Goal: Information Seeking & Learning: Check status

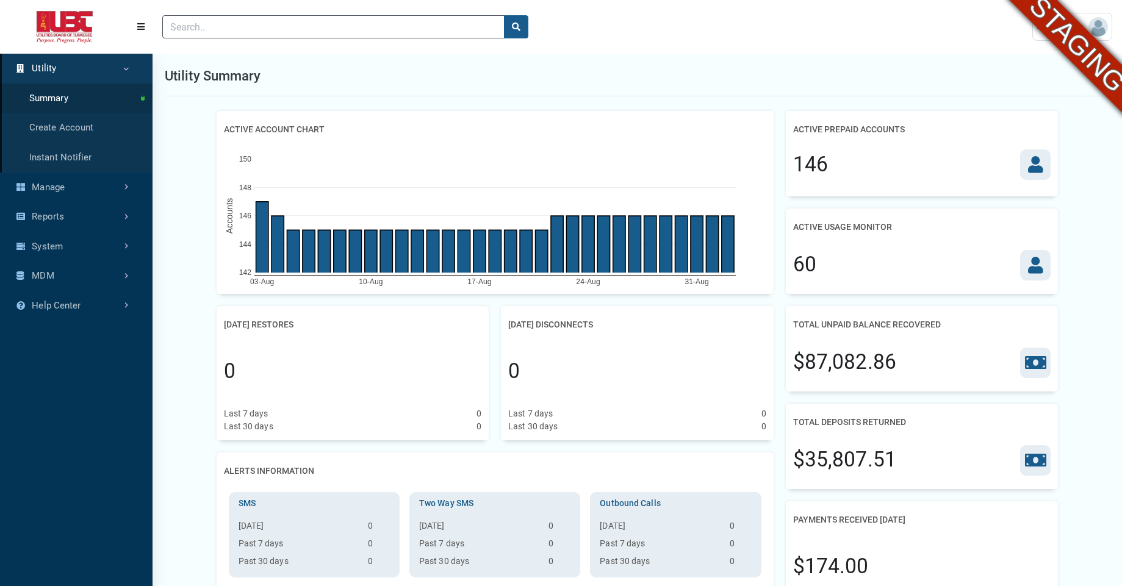
scroll to position [5, 1]
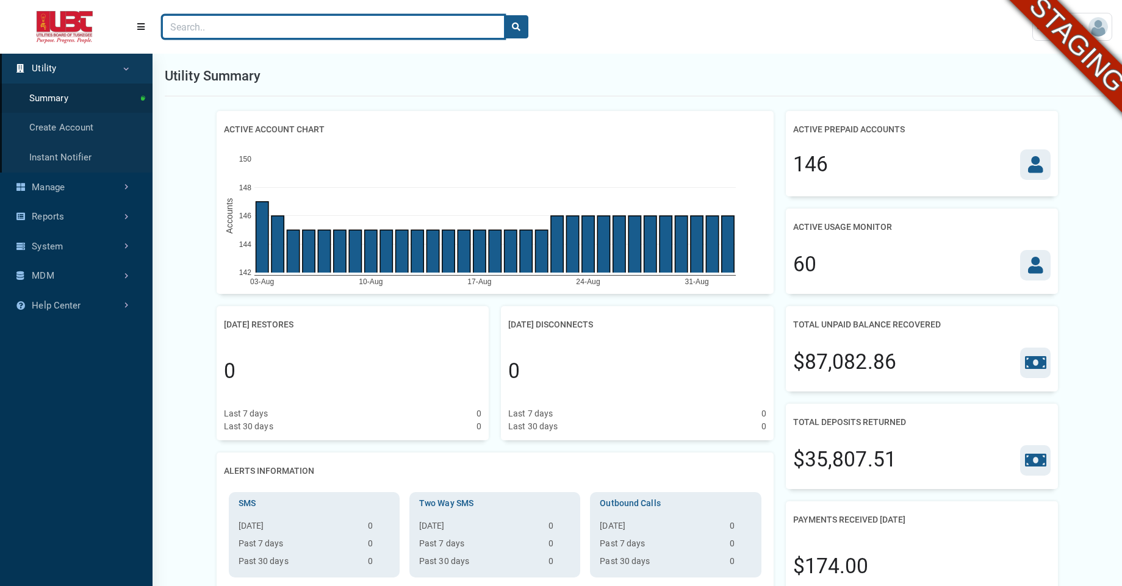
click at [364, 27] on input "Search" at bounding box center [333, 26] width 342 height 23
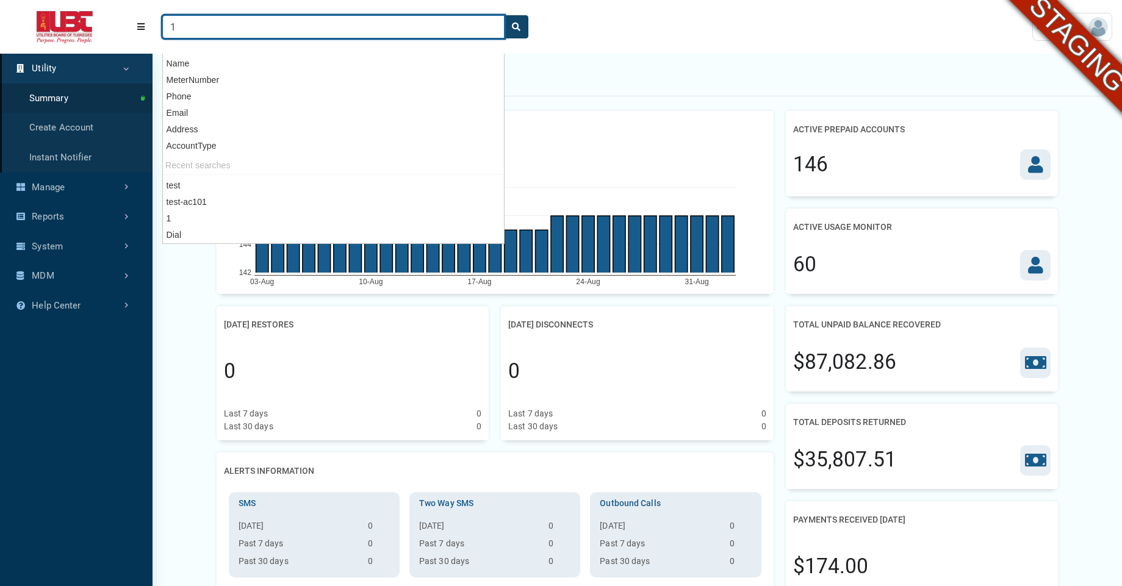
type input "1"
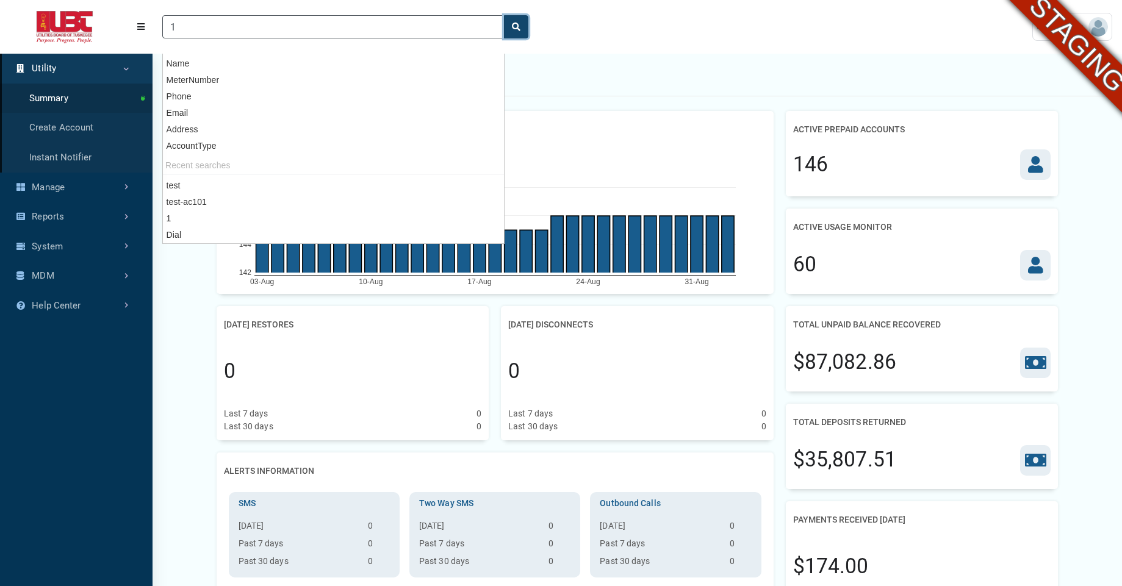
click at [515, 34] on button "search" at bounding box center [516, 26] width 24 height 23
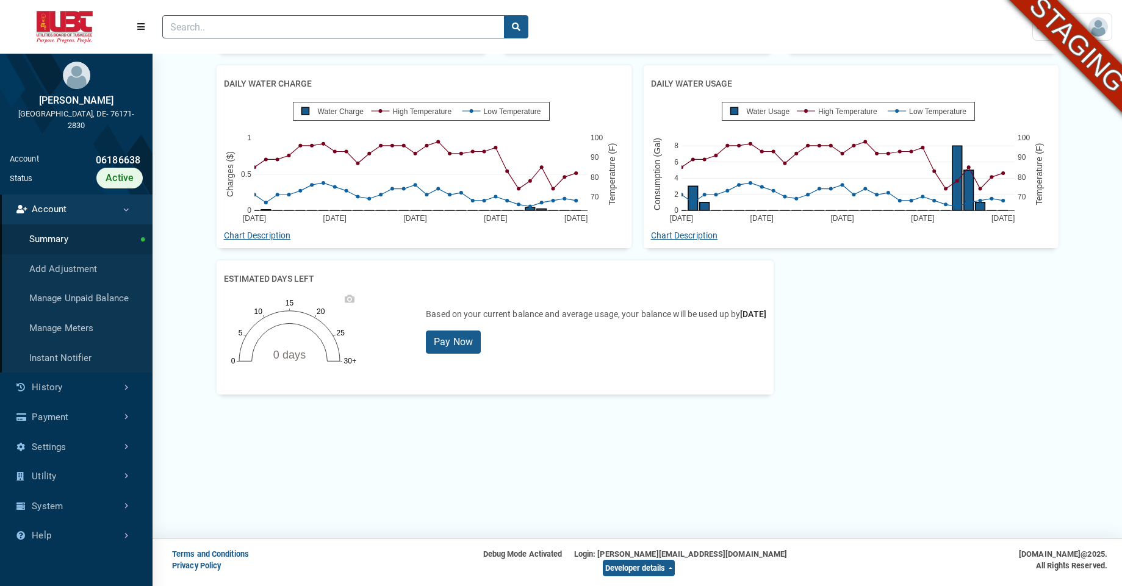
scroll to position [16, 0]
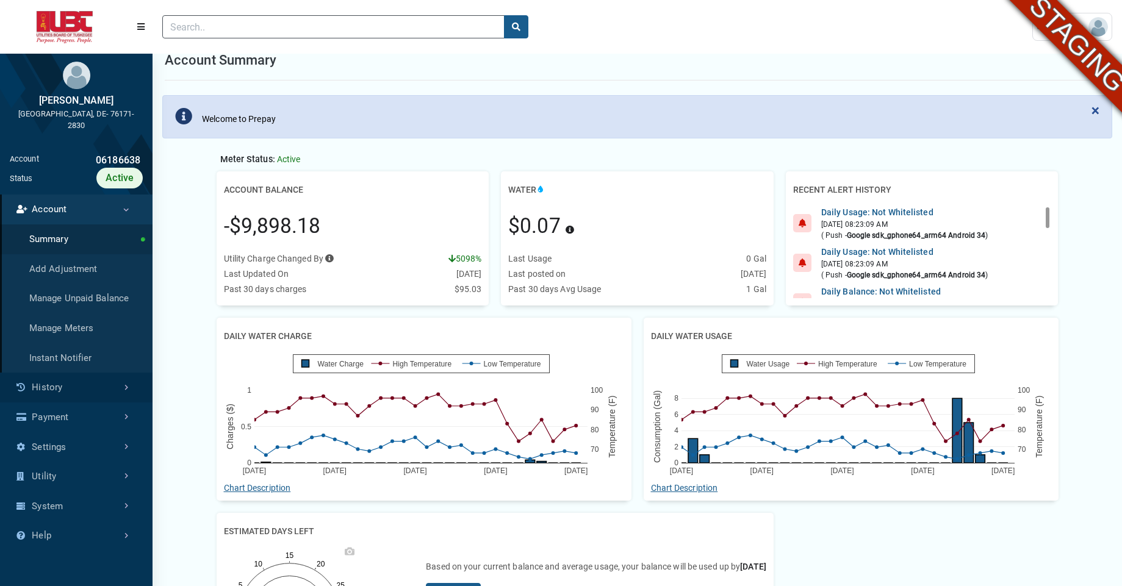
click at [90, 386] on link "History" at bounding box center [76, 388] width 153 height 30
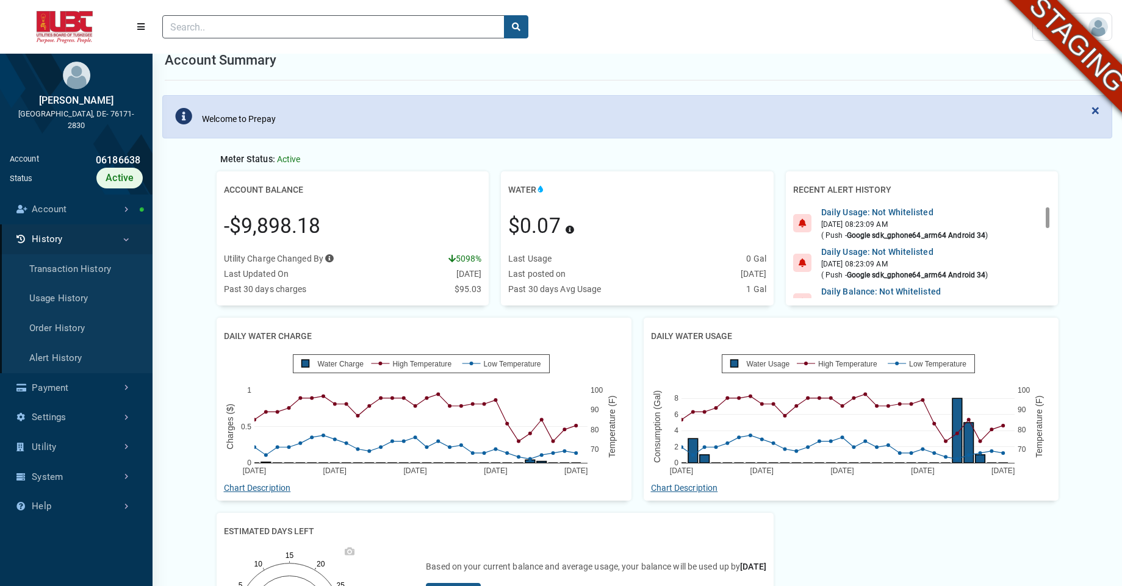
scroll to position [268, 0]
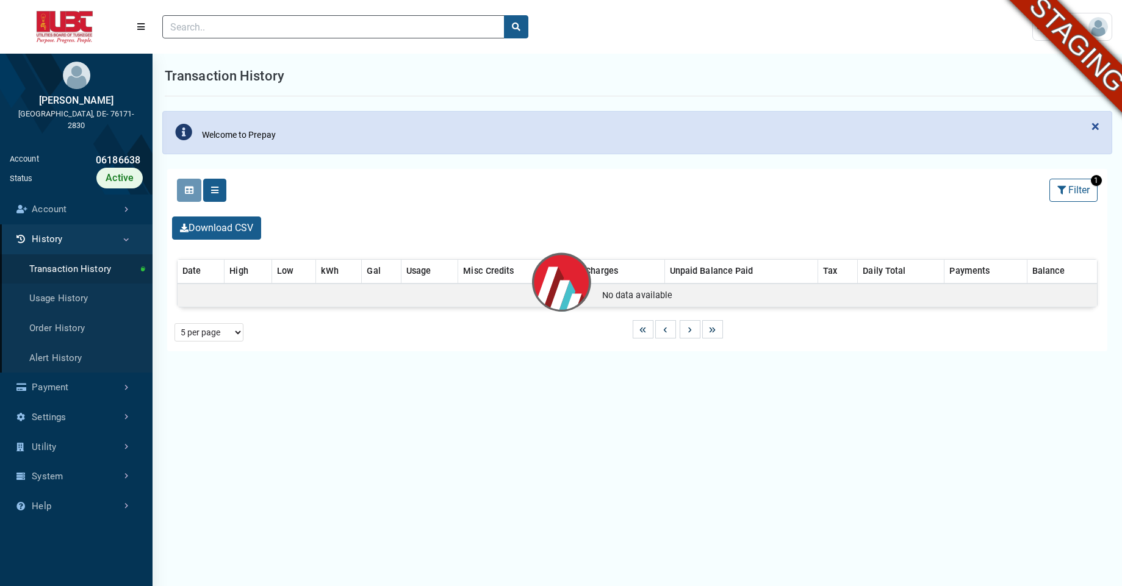
scroll to position [401, 153]
select select "25 per page"
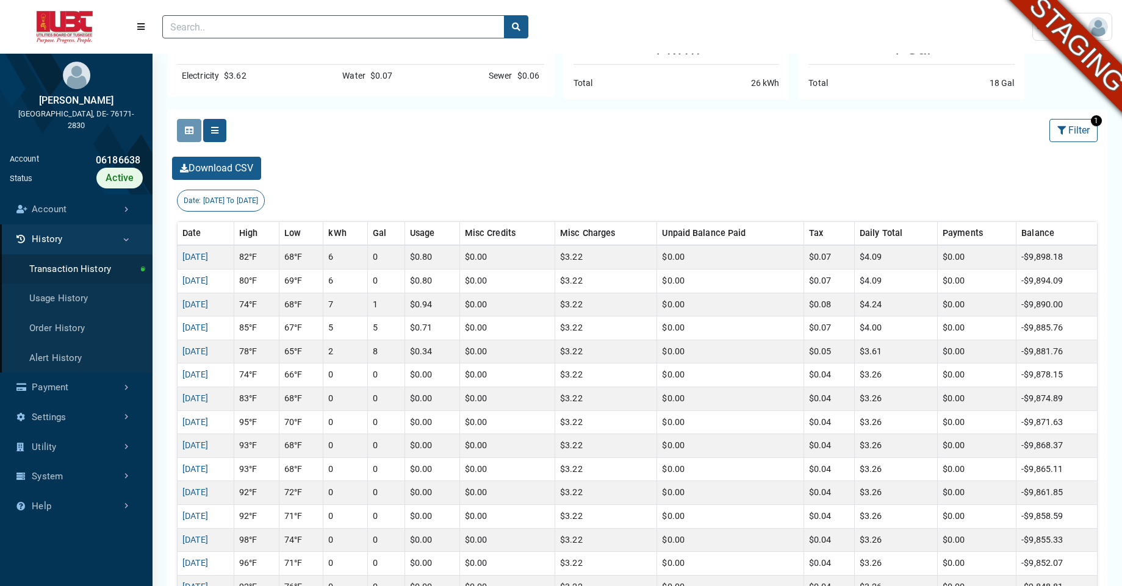
scroll to position [215, 0]
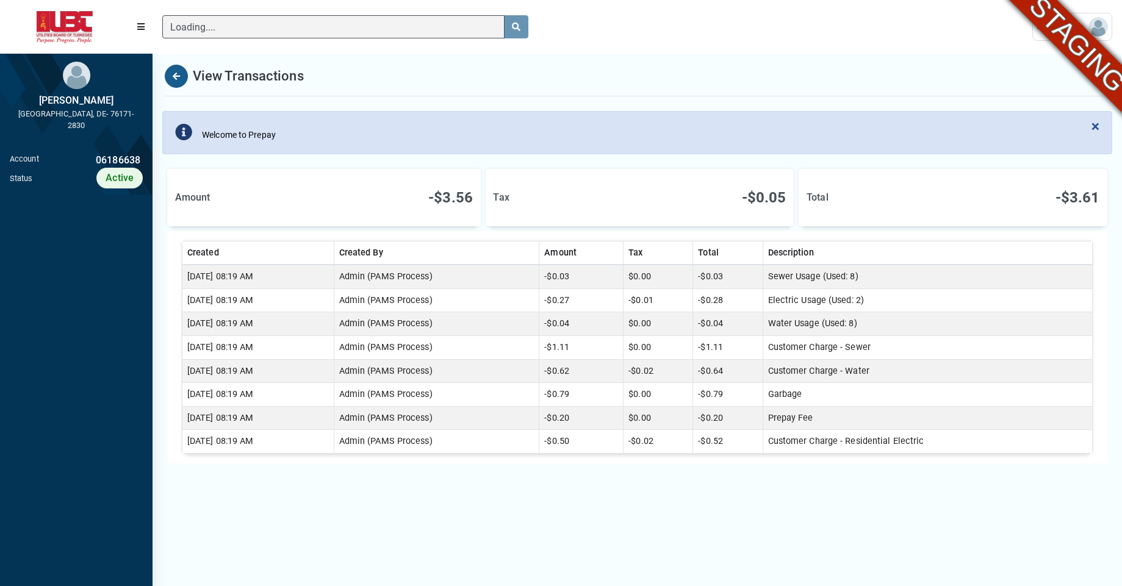
scroll to position [5, 1]
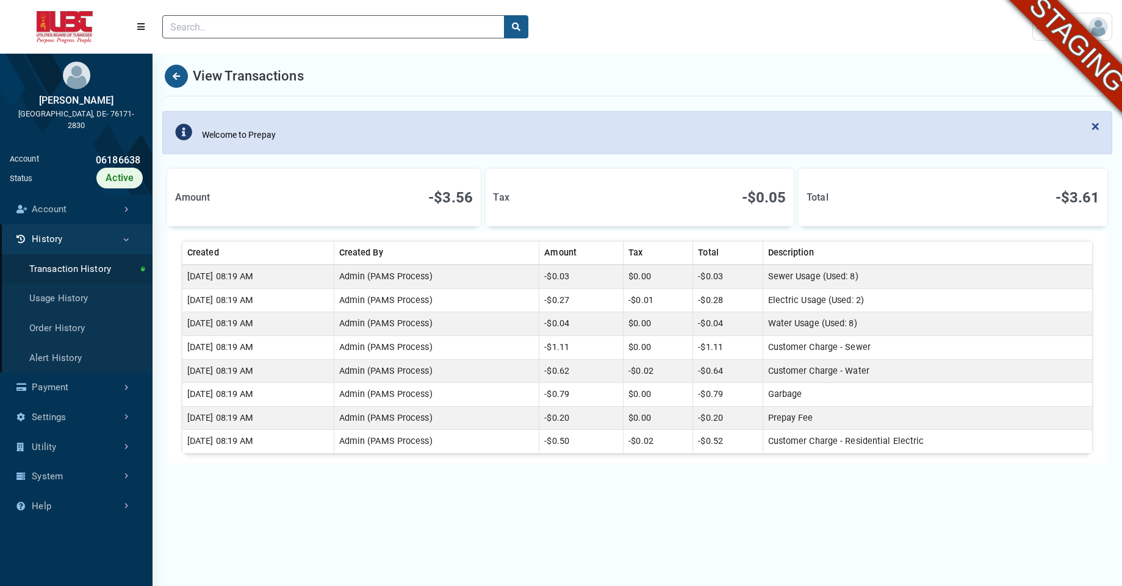
click at [841, 132] on div "Welcome to Prepay" at bounding box center [624, 132] width 898 height 27
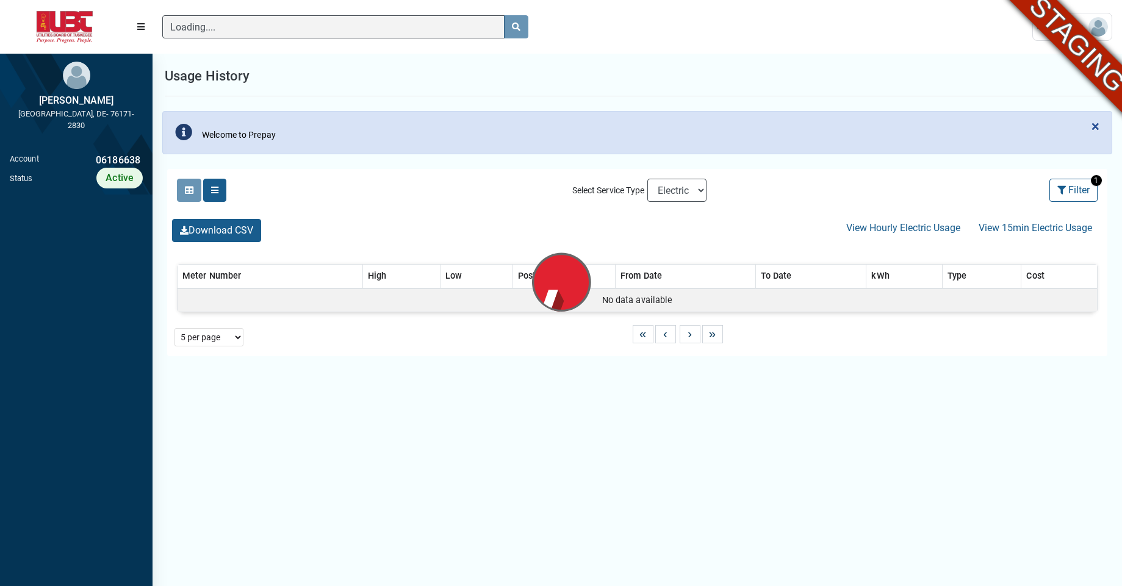
scroll to position [5, 1]
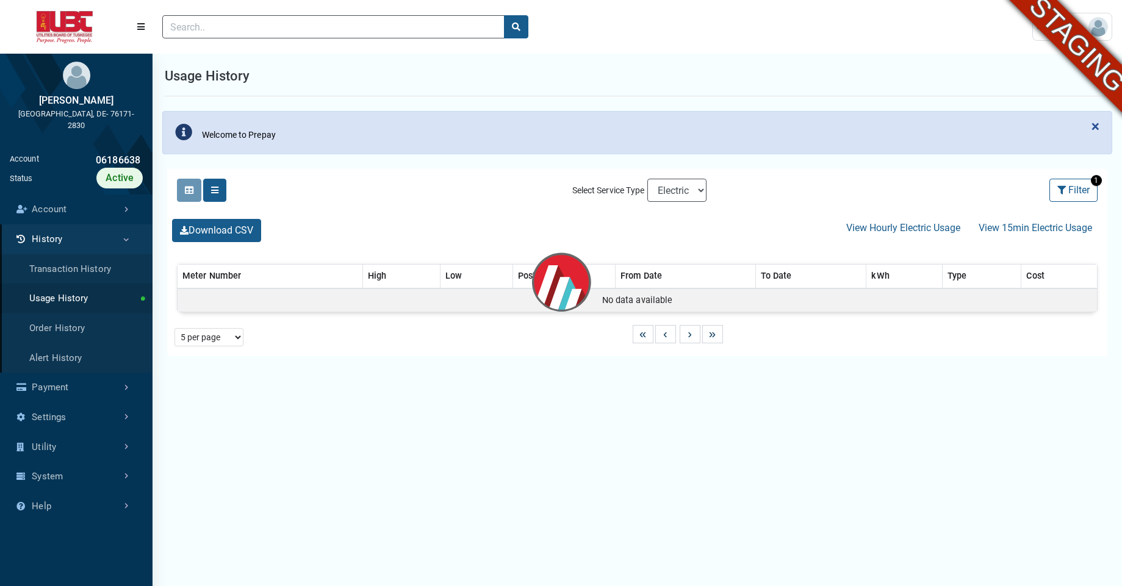
select select "25 per page"
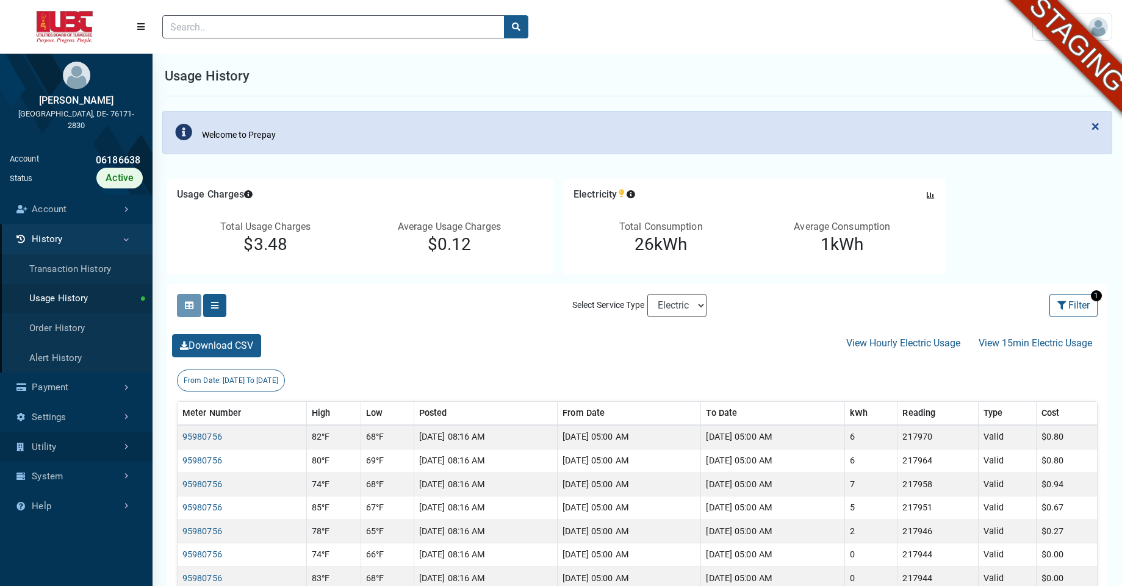
click at [115, 456] on link "Utility" at bounding box center [76, 448] width 153 height 30
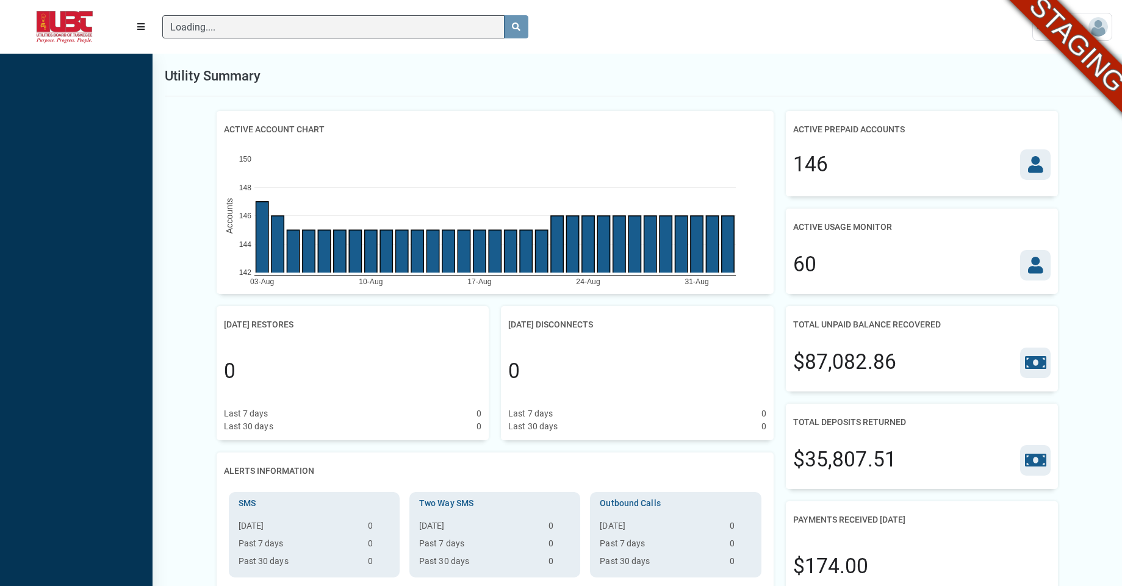
scroll to position [5, 1]
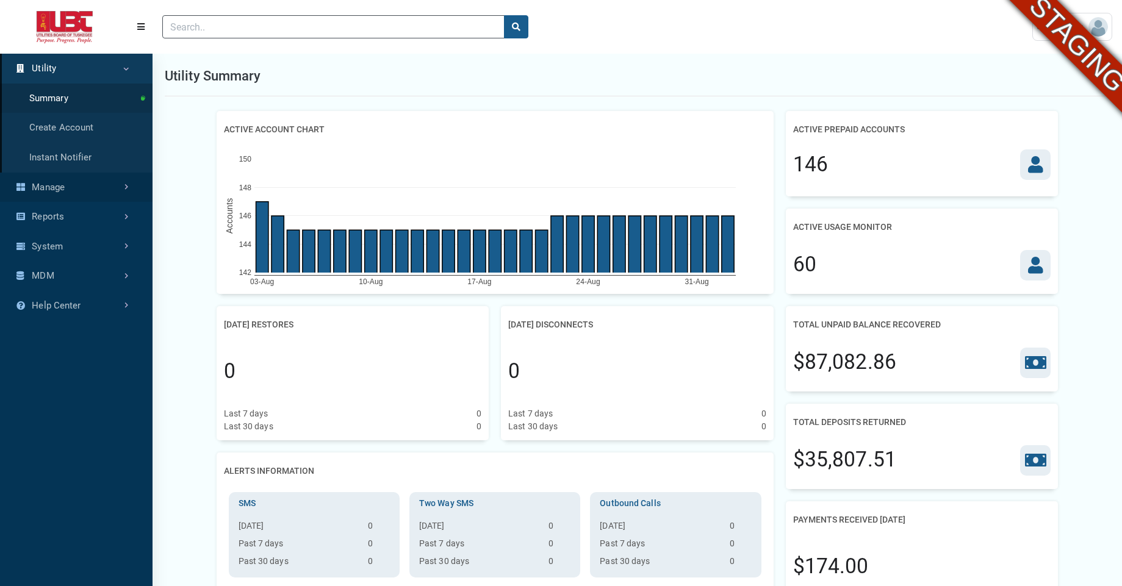
click at [77, 198] on link "Manage" at bounding box center [76, 188] width 153 height 30
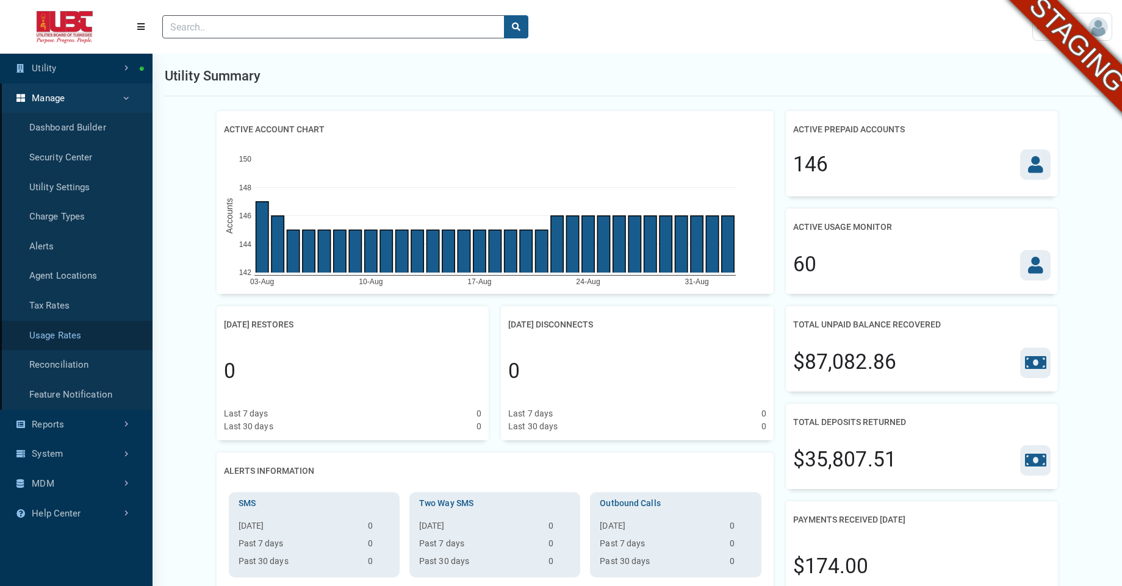
click at [71, 341] on link "Usage Rates" at bounding box center [76, 336] width 153 height 30
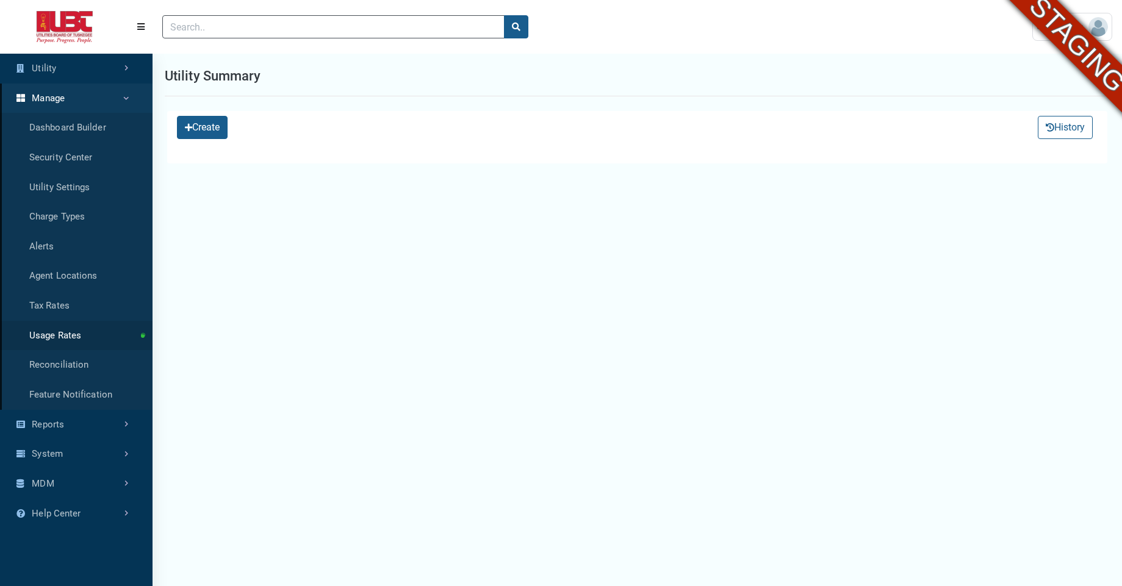
select select "25 per page"
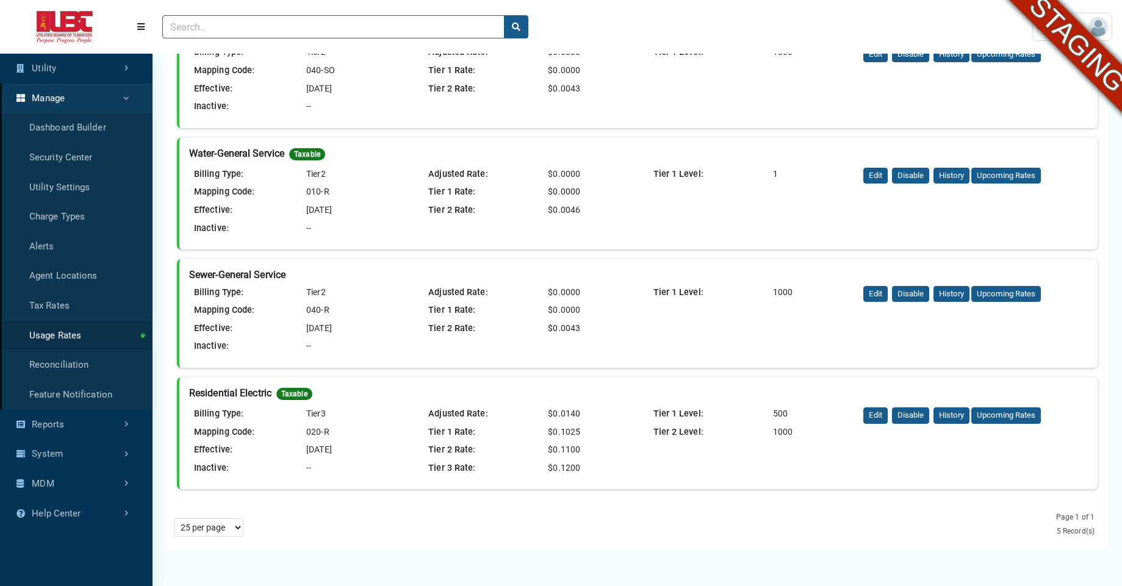
scroll to position [265, 0]
click at [821, 86] on div "Tier 1 Level: 1000" at bounding box center [751, 81] width 225 height 72
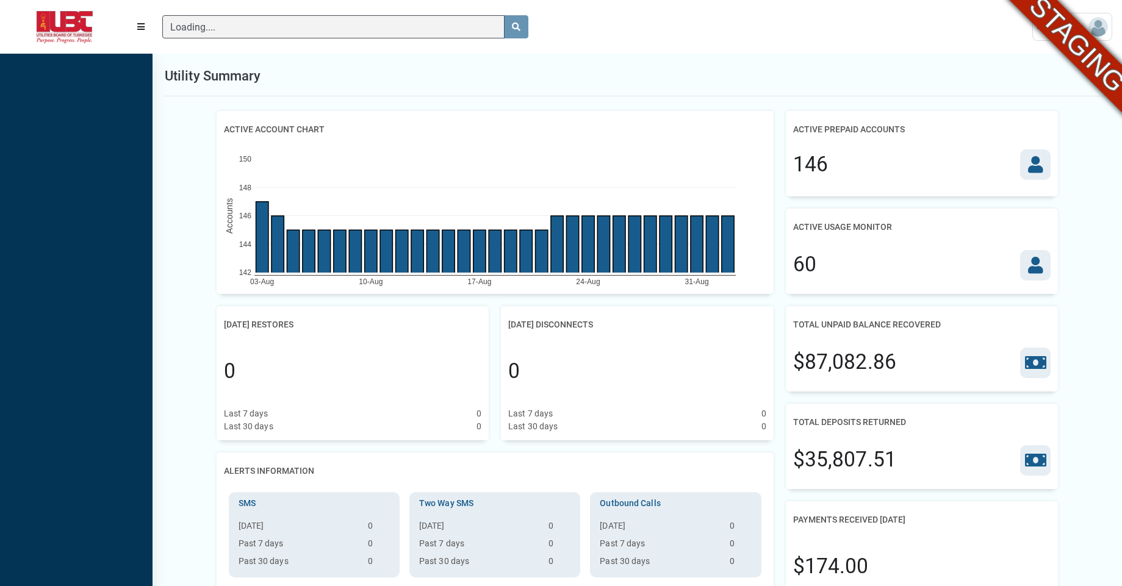
scroll to position [5, 1]
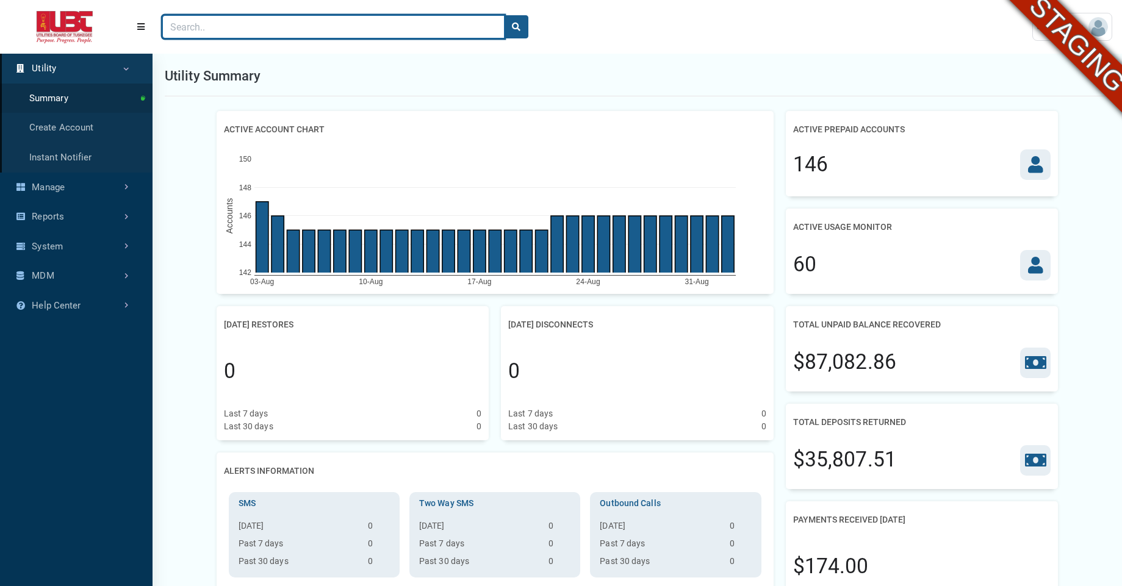
click at [219, 27] on input "Search" at bounding box center [333, 26] width 342 height 23
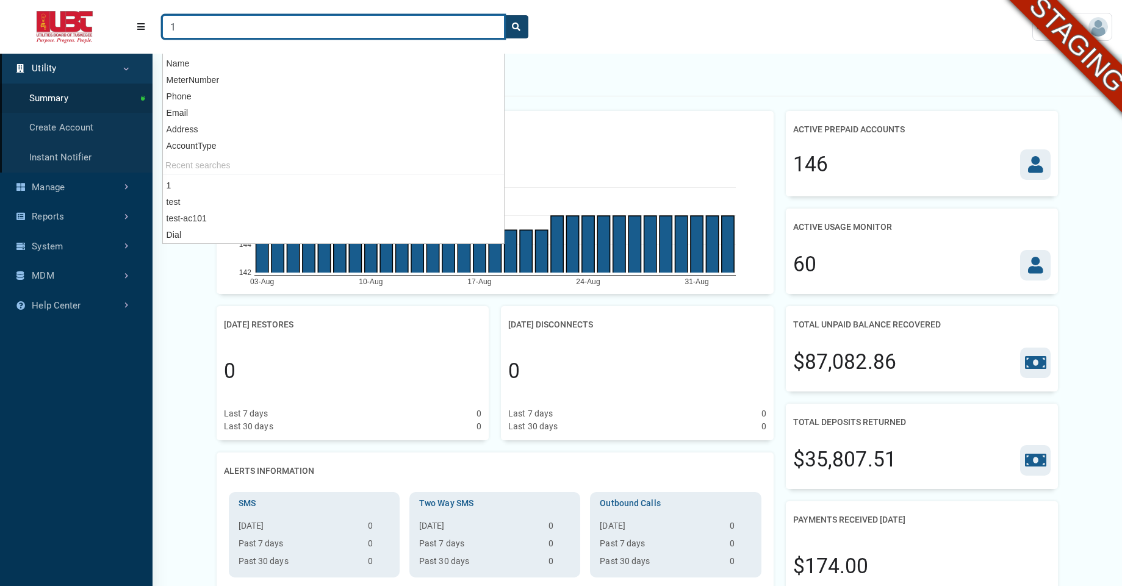
type input "1"
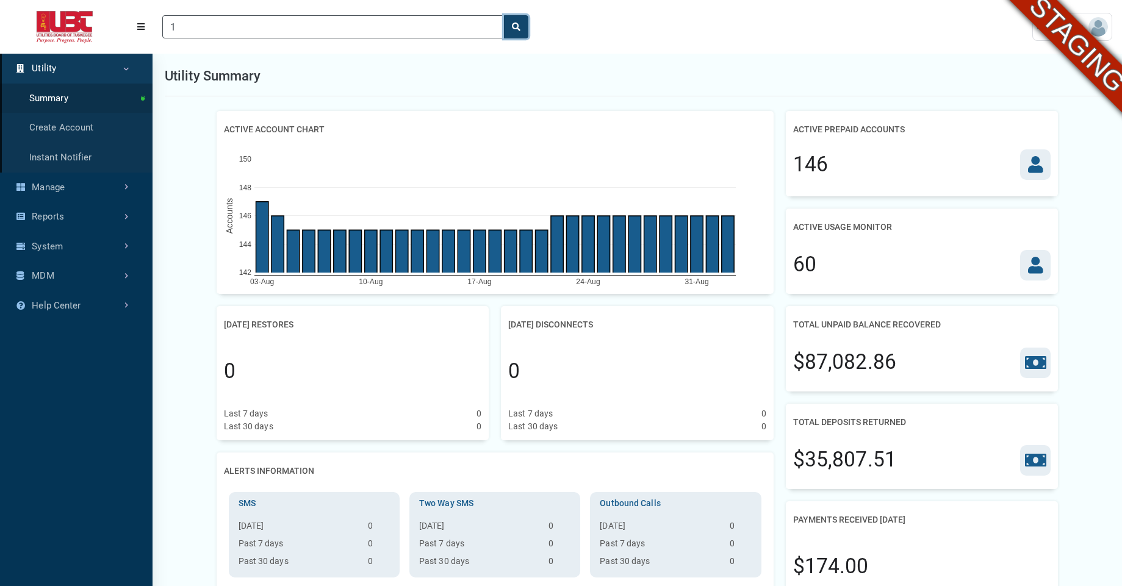
click at [524, 29] on button "search" at bounding box center [516, 26] width 24 height 23
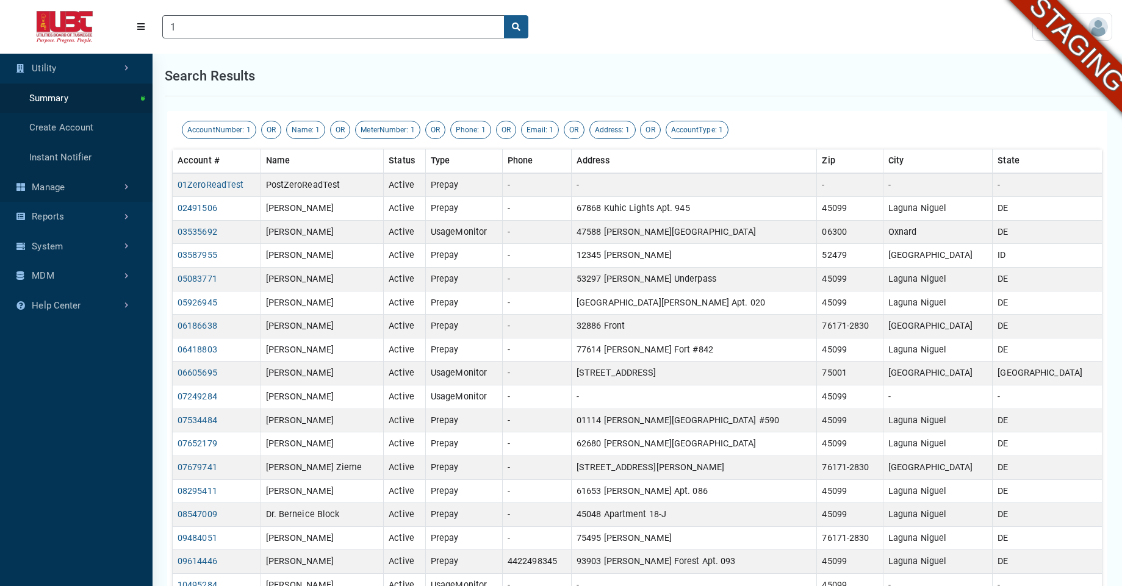
click at [71, 178] on link "Manage" at bounding box center [76, 188] width 153 height 30
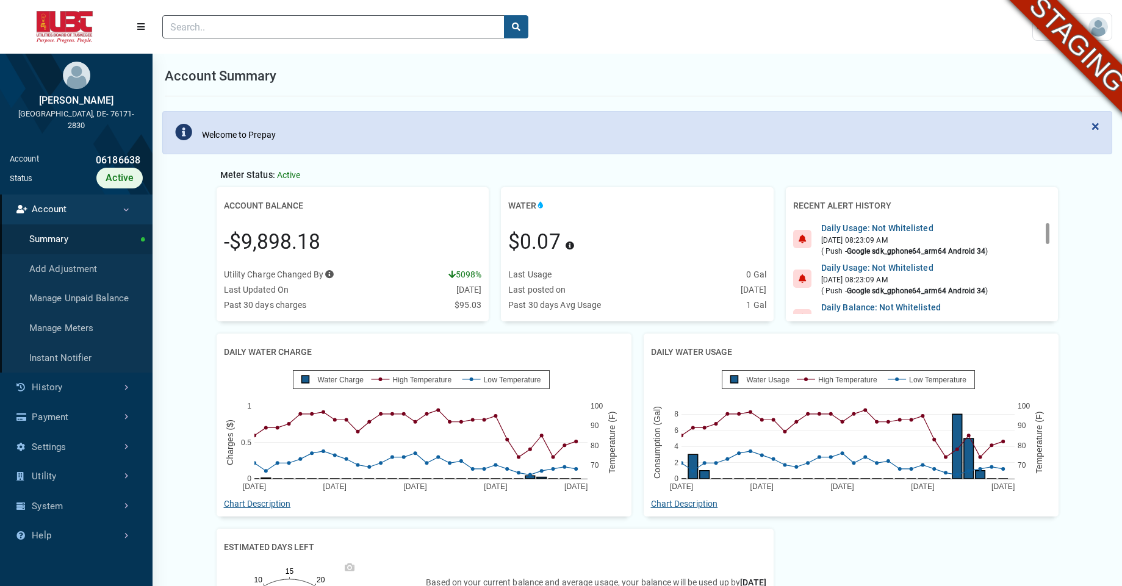
scroll to position [5, 1]
click at [107, 394] on link "History" at bounding box center [76, 388] width 153 height 30
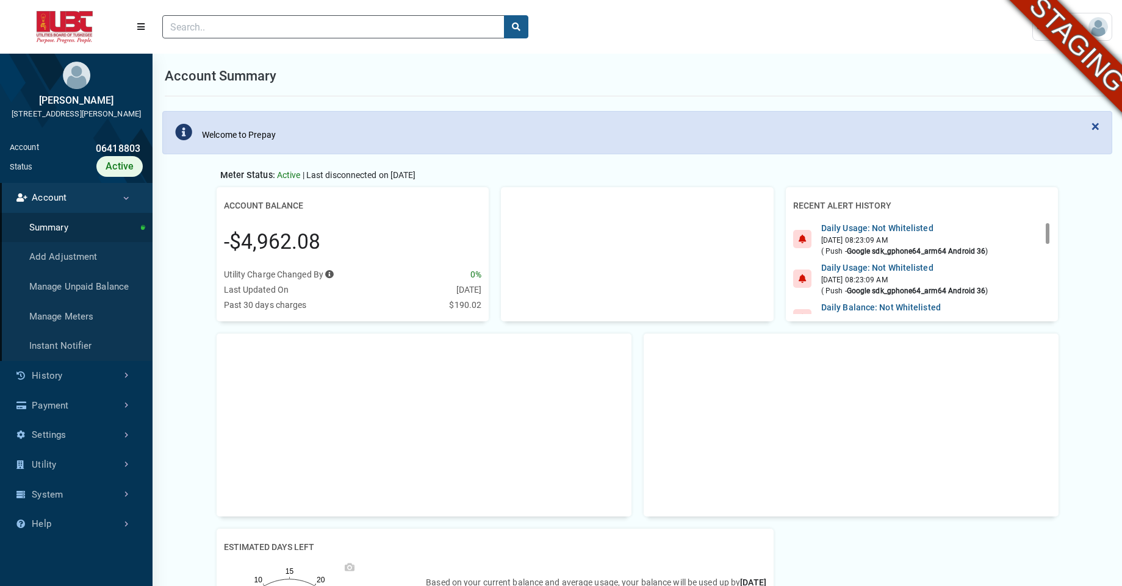
scroll to position [5, 1]
drag, startPoint x: 735, startPoint y: 135, endPoint x: 1101, endPoint y: 157, distance: 366.8
click at [1101, 157] on div "× Welcome to Prepay" at bounding box center [638, 138] width 970 height 58
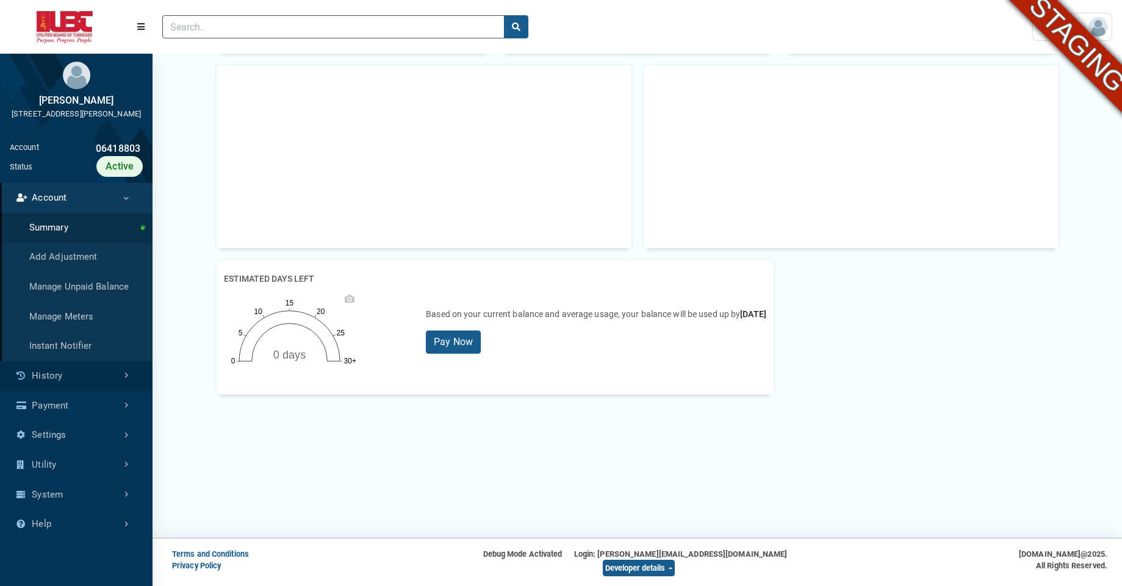
click at [77, 389] on link "History" at bounding box center [76, 376] width 153 height 30
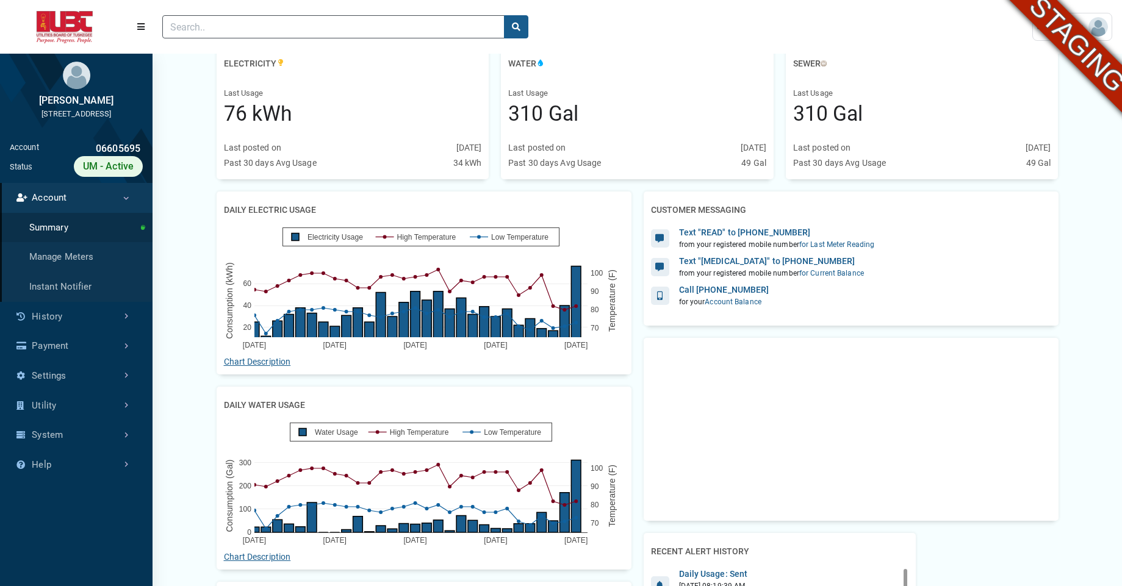
scroll to position [144, 0]
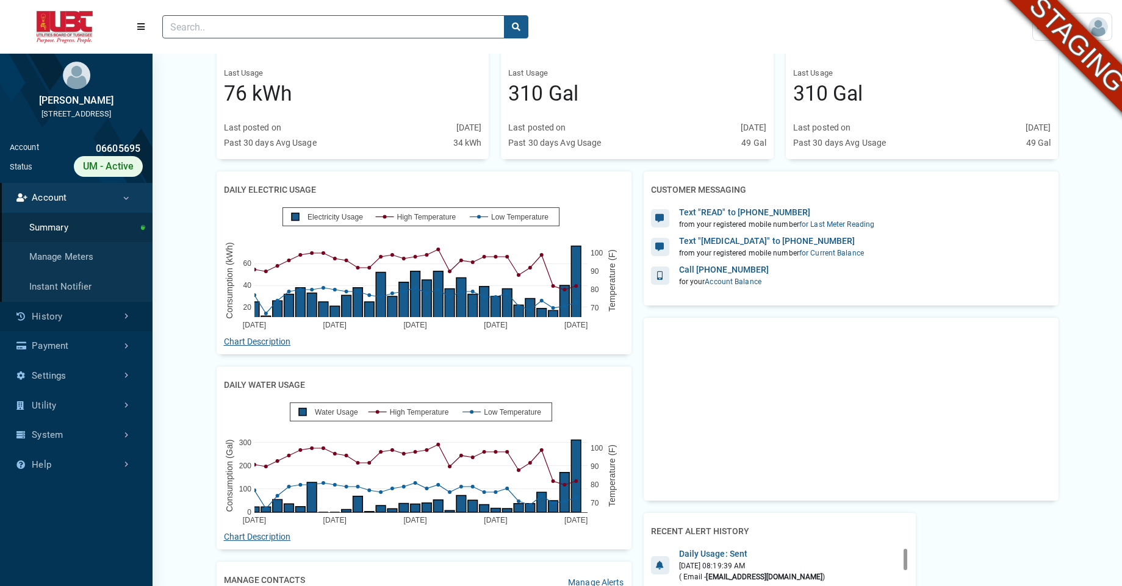
click at [62, 323] on link "History" at bounding box center [76, 317] width 153 height 30
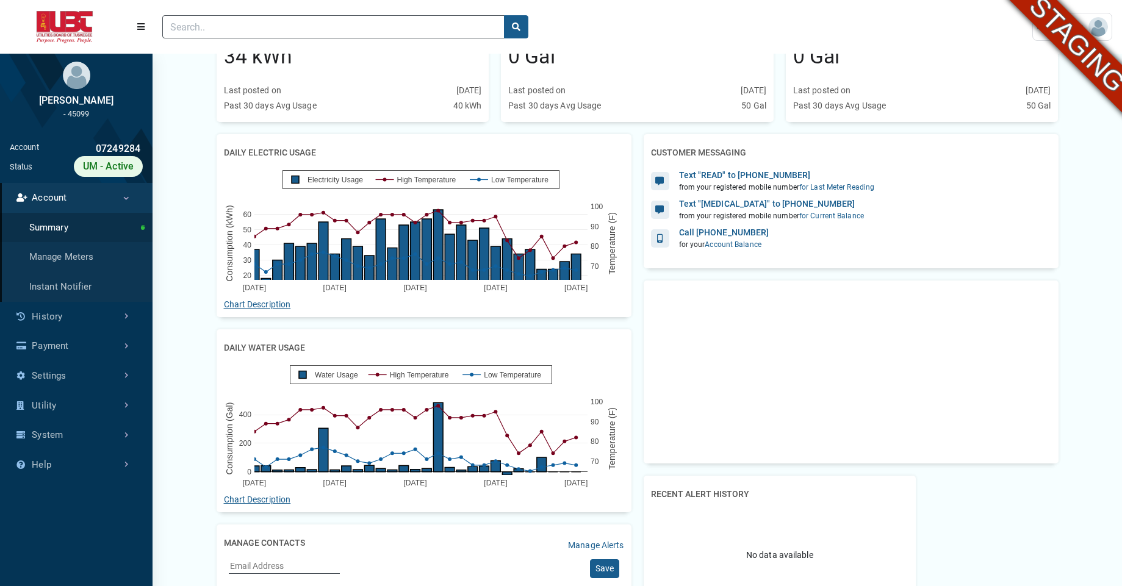
scroll to position [180, 0]
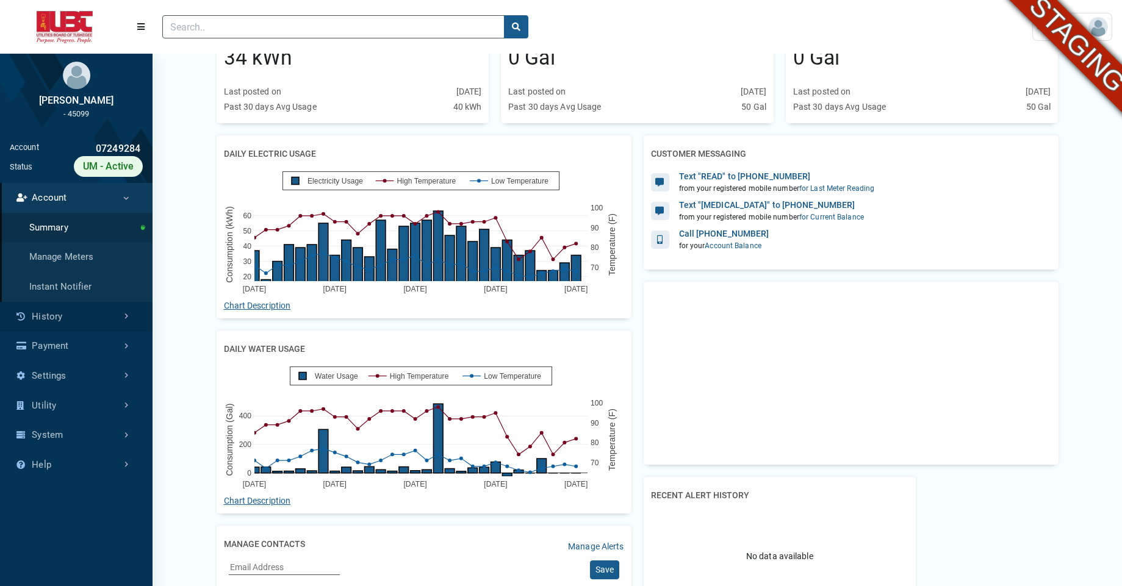
click at [42, 313] on link "History" at bounding box center [76, 317] width 153 height 30
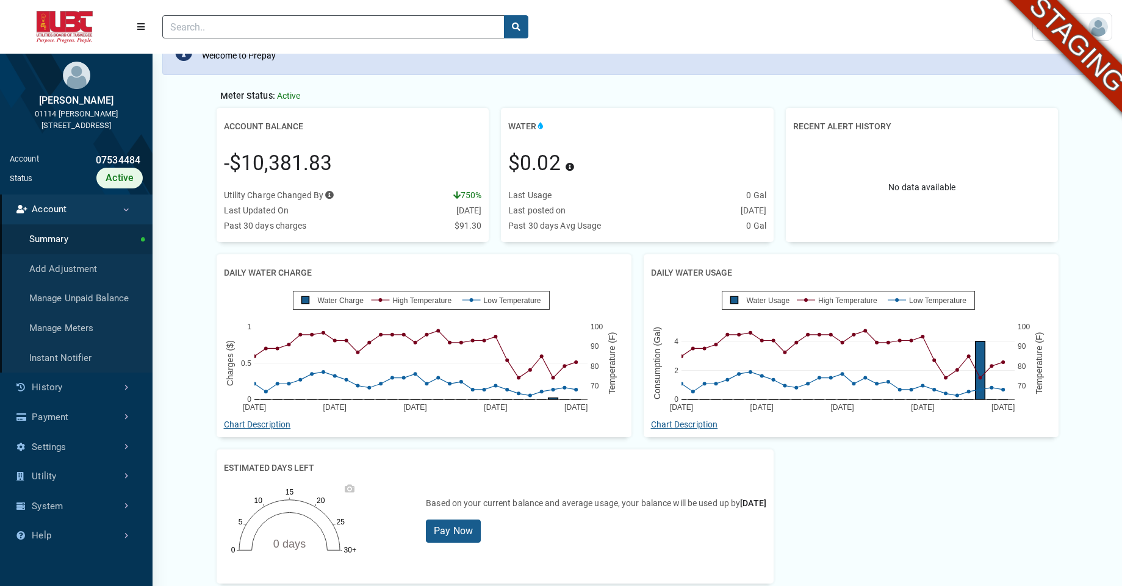
scroll to position [158, 0]
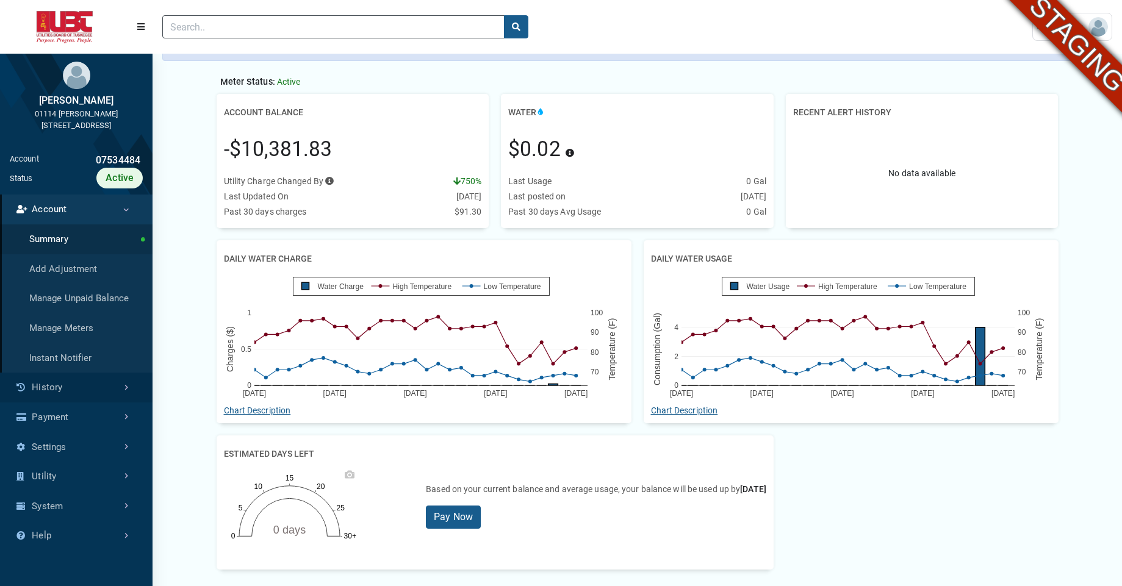
click at [77, 376] on link "History" at bounding box center [76, 388] width 153 height 30
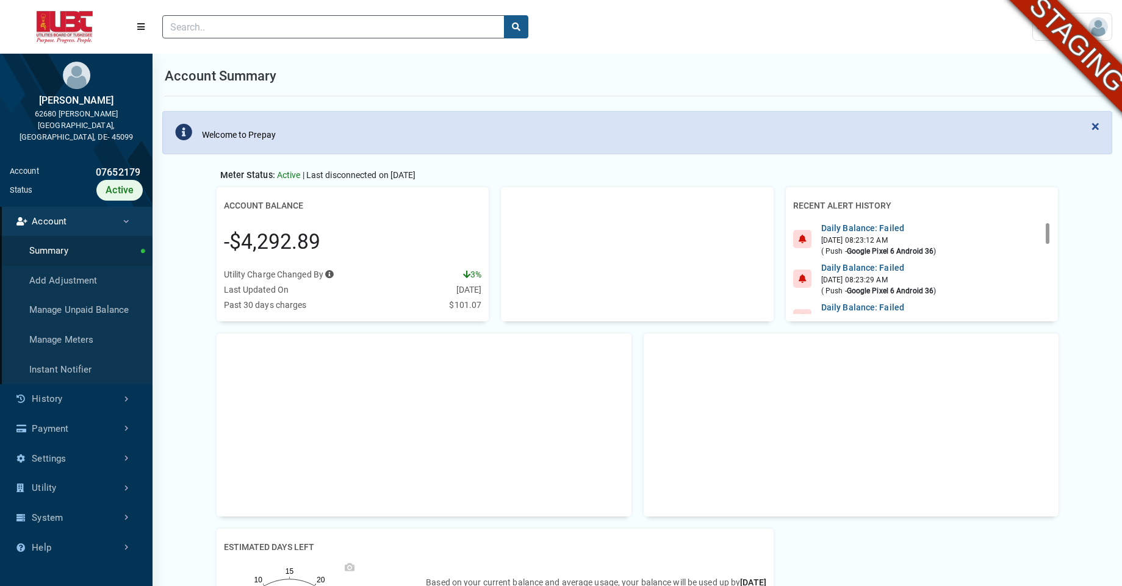
scroll to position [5, 1]
click at [66, 384] on link "History" at bounding box center [76, 399] width 153 height 30
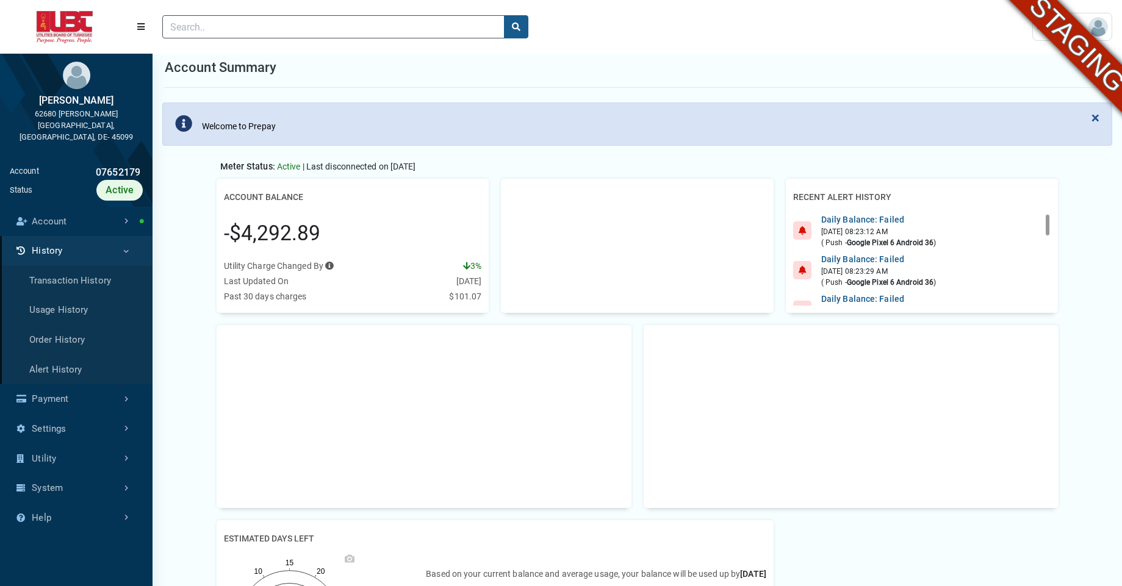
scroll to position [4, 0]
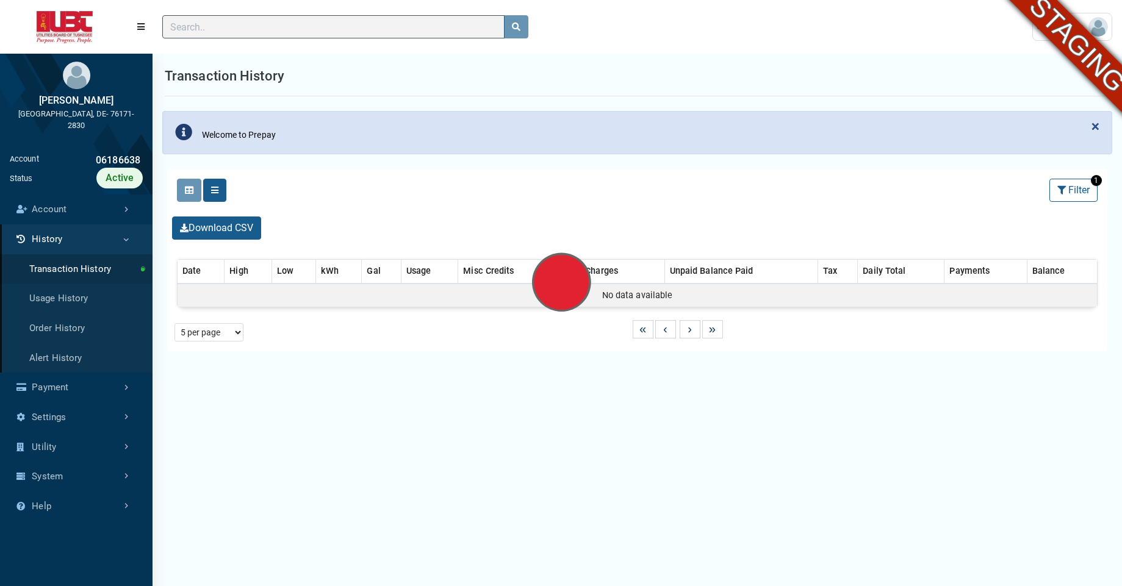
select select "25 per page"
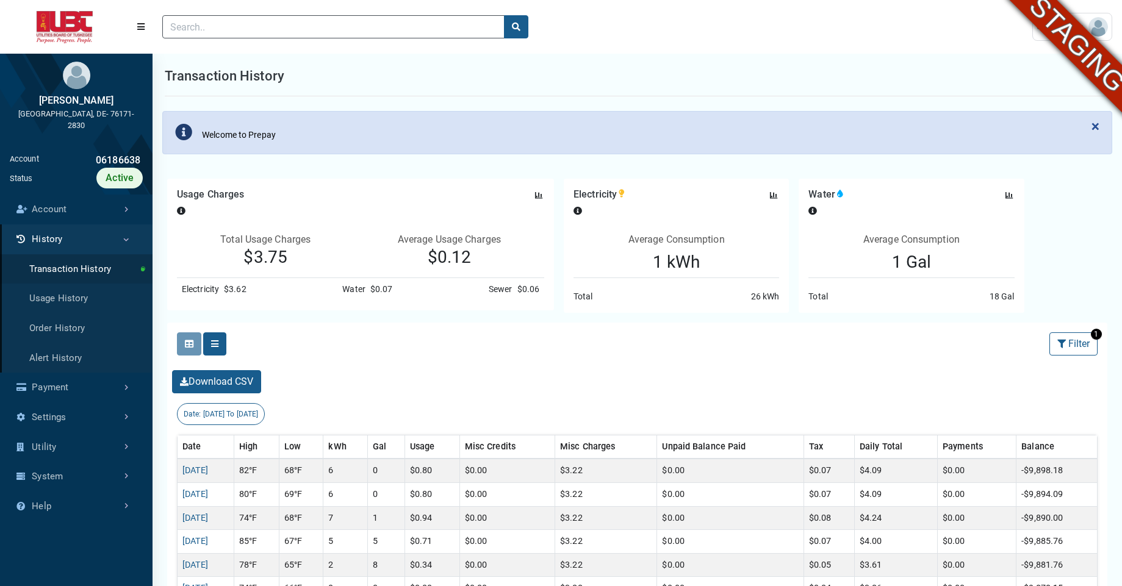
scroll to position [401, 153]
drag, startPoint x: 1085, startPoint y: 243, endPoint x: 1125, endPoint y: 231, distance: 40.9
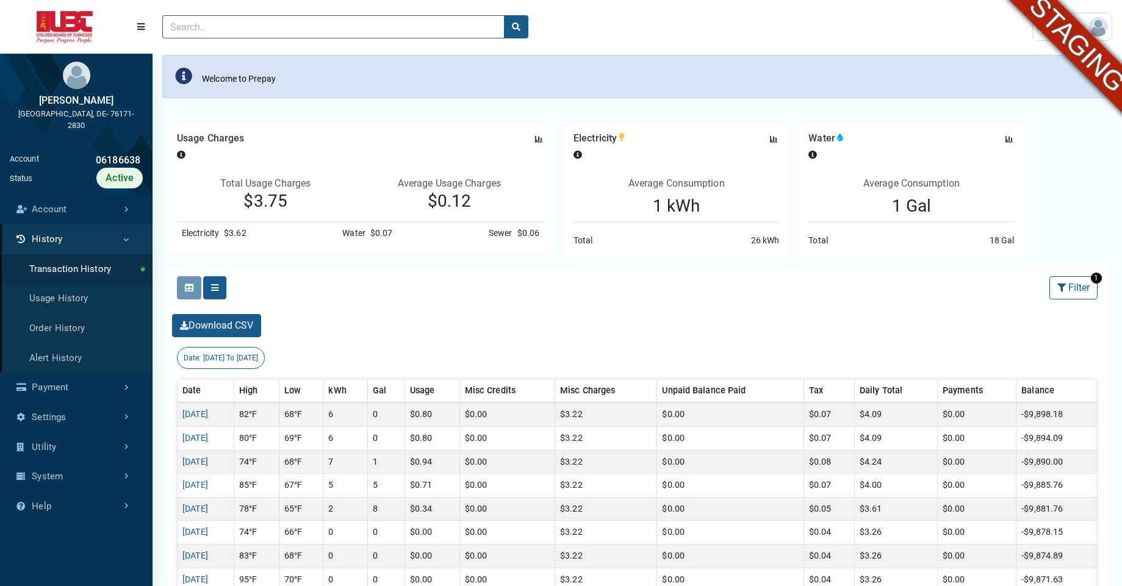
scroll to position [73, 0]
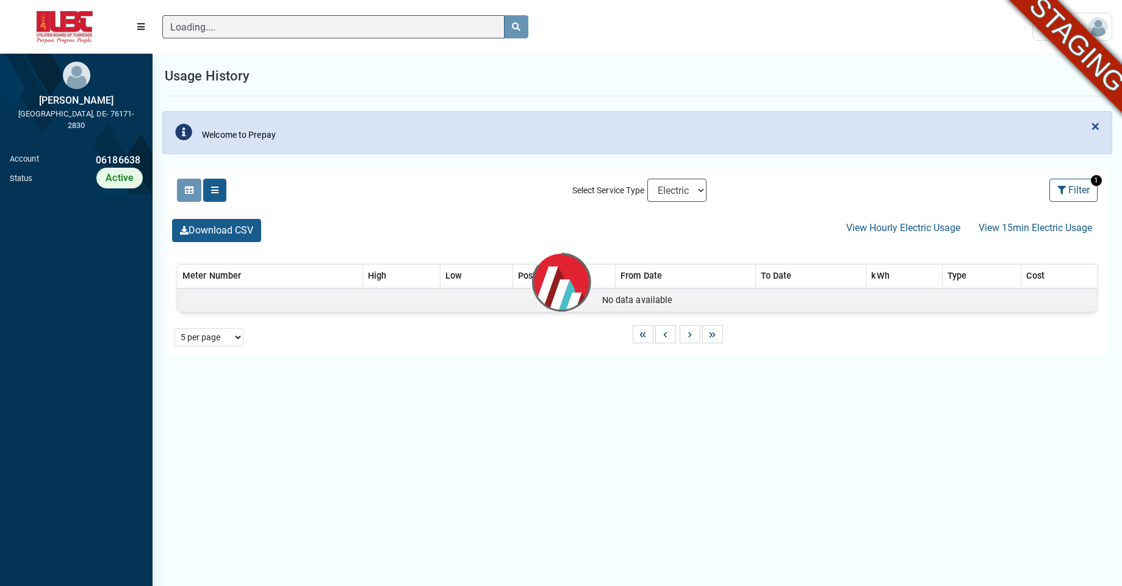
scroll to position [5, 1]
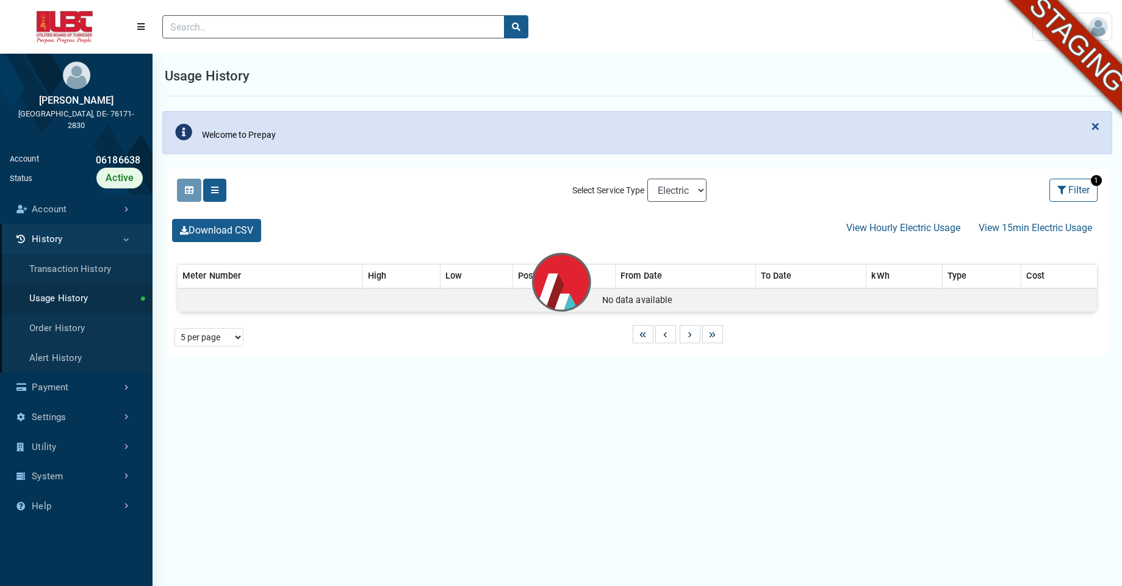
select select "25 per page"
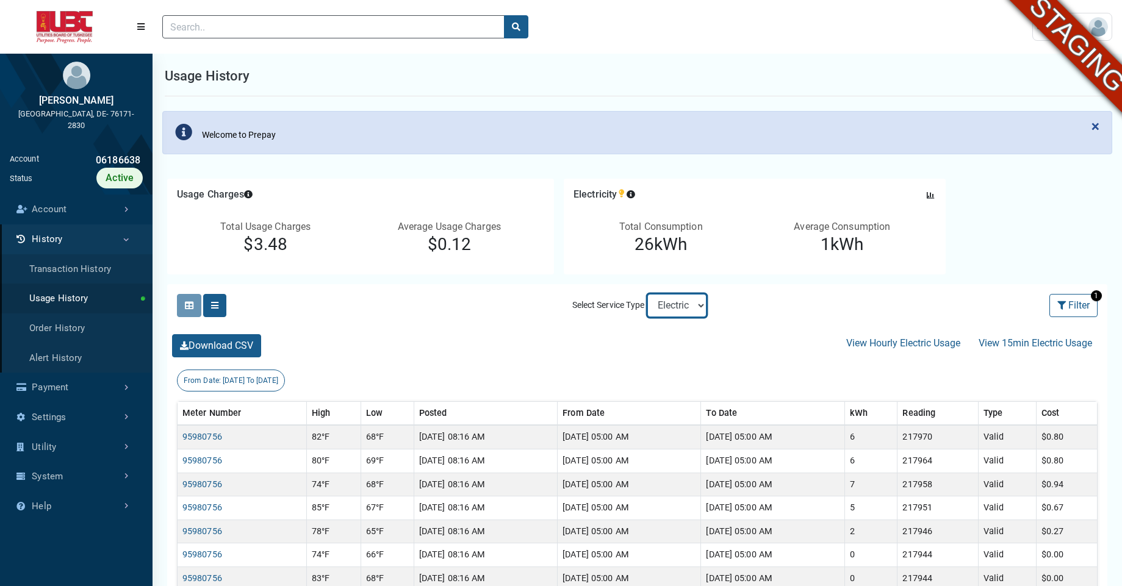
select select "Water"
click at [647, 294] on select "Electric Sewer Water" at bounding box center [676, 305] width 59 height 23
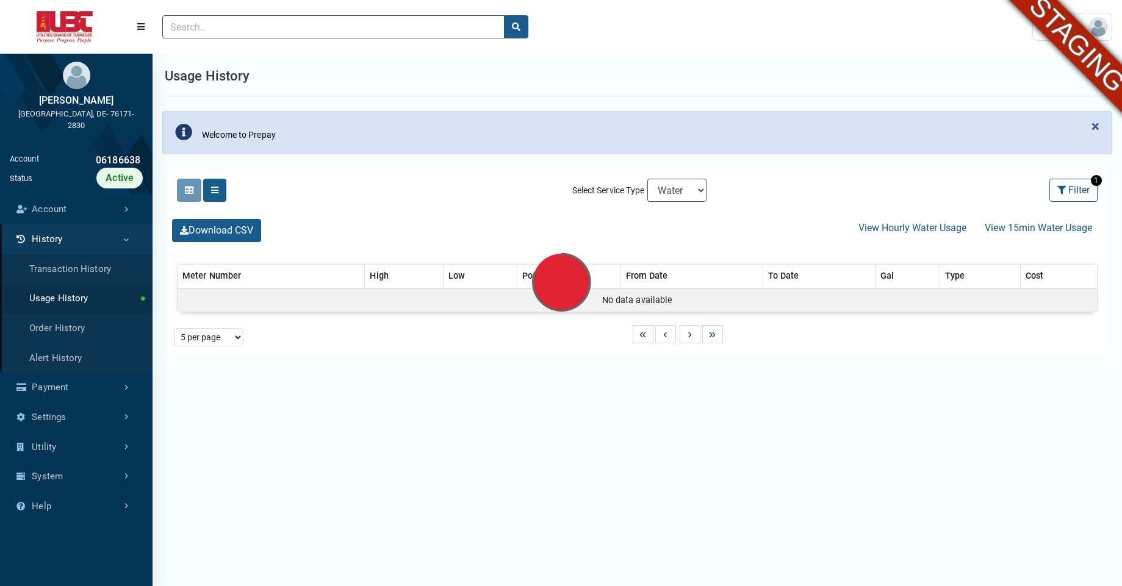
select select "25 per page"
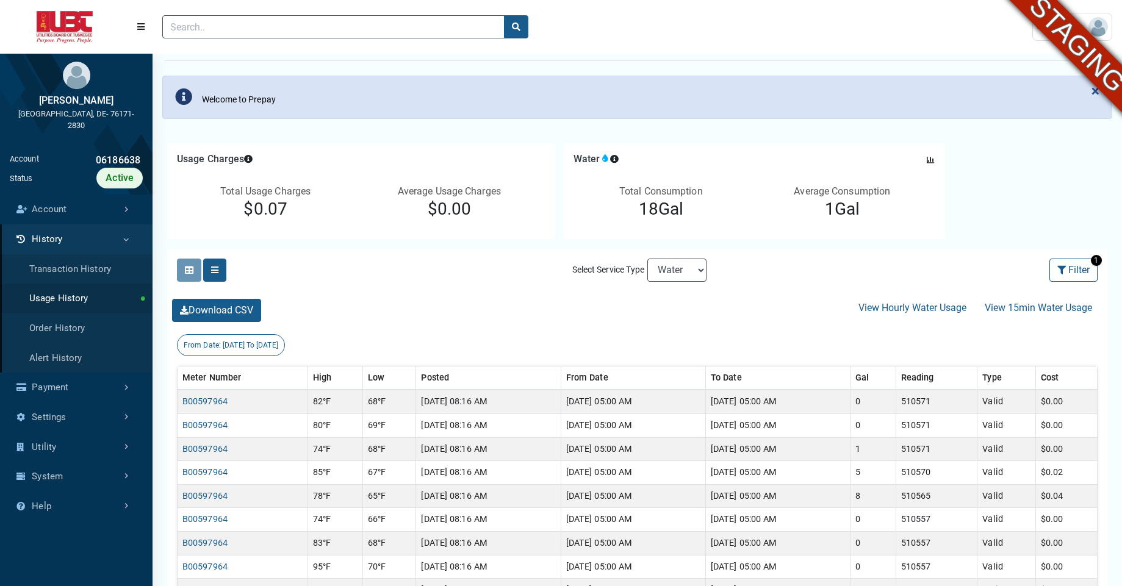
scroll to position [29, 0]
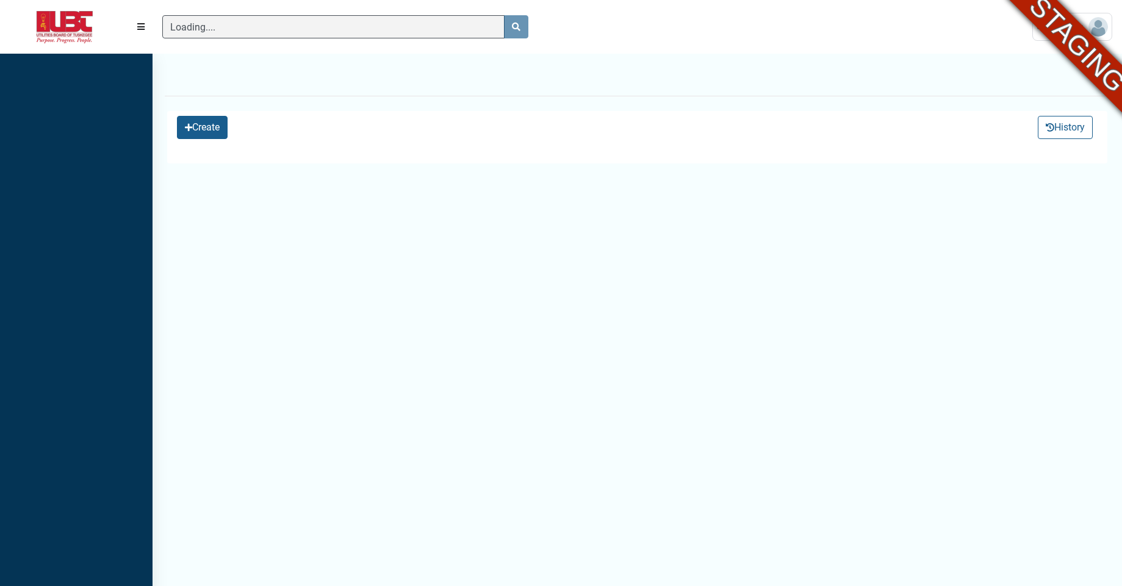
scroll to position [542, 153]
select select "25 per page"
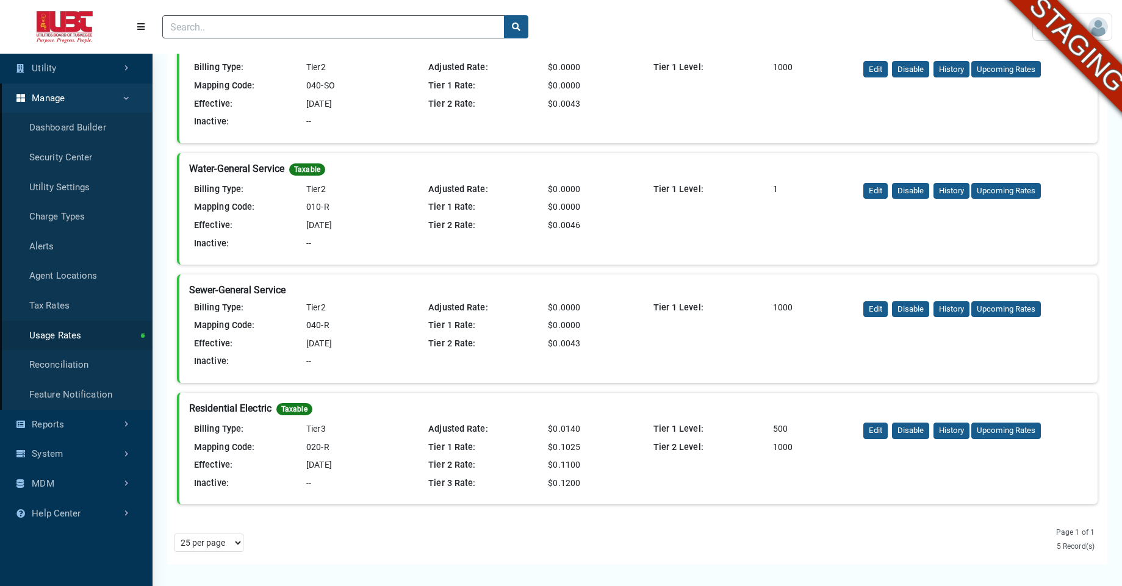
scroll to position [250, 0]
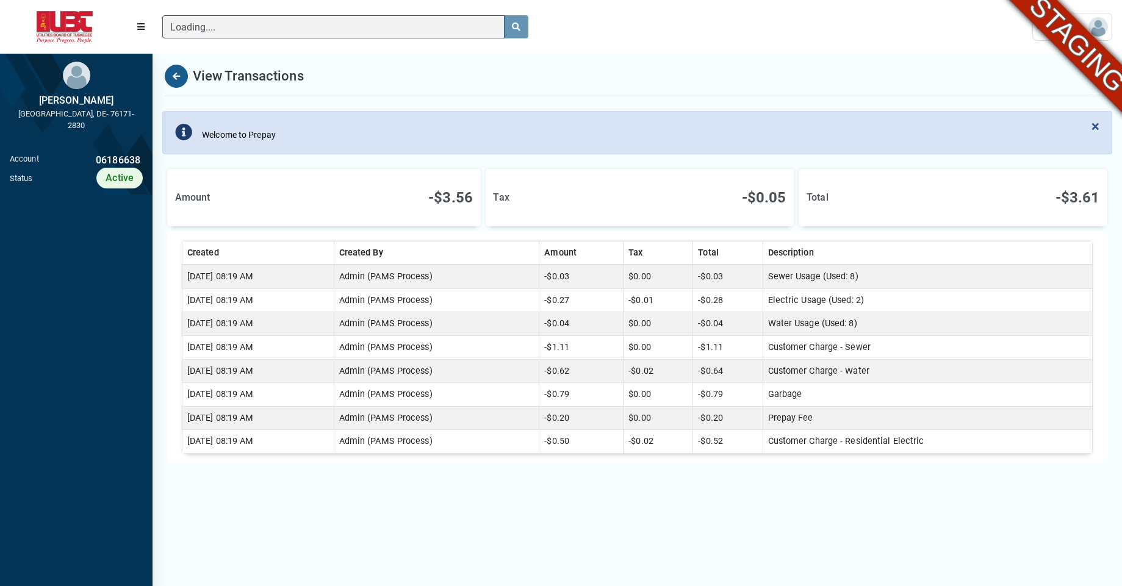
scroll to position [5, 1]
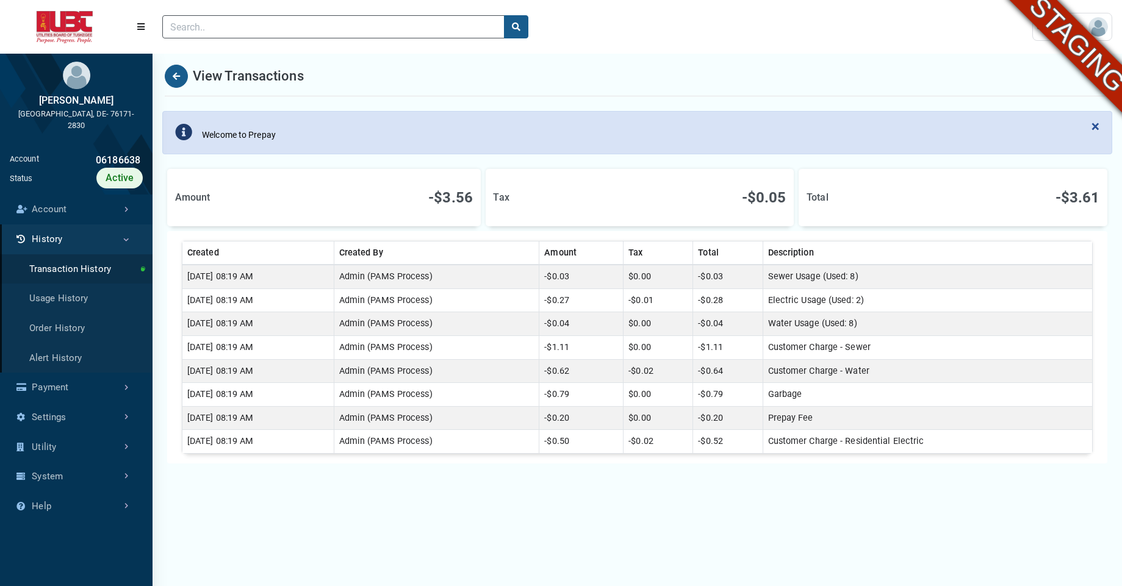
click at [597, 39] on div at bounding box center [588, 26] width 870 height 43
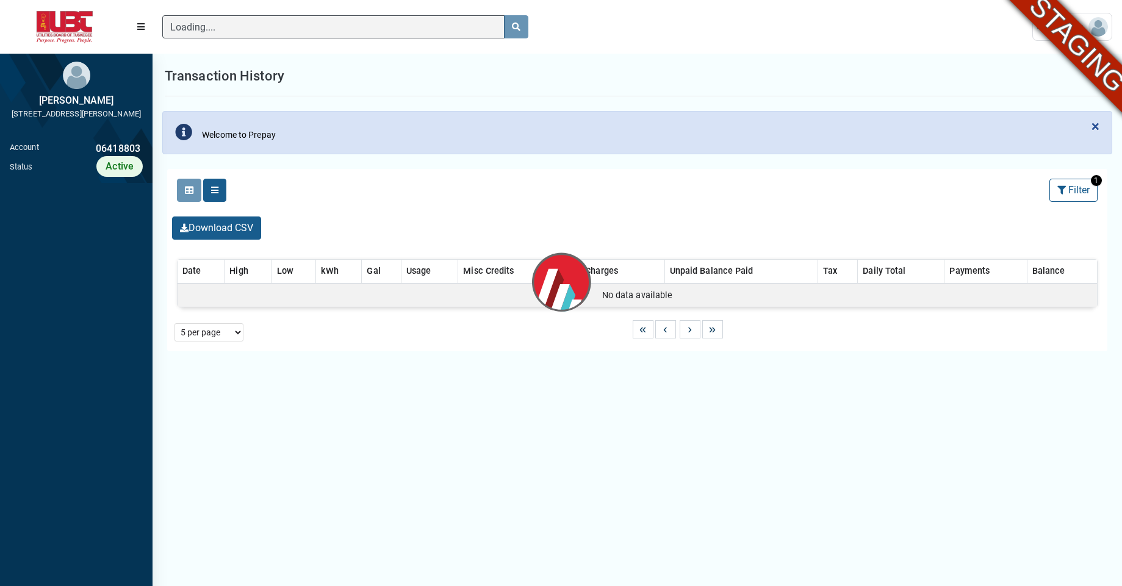
scroll to position [5, 1]
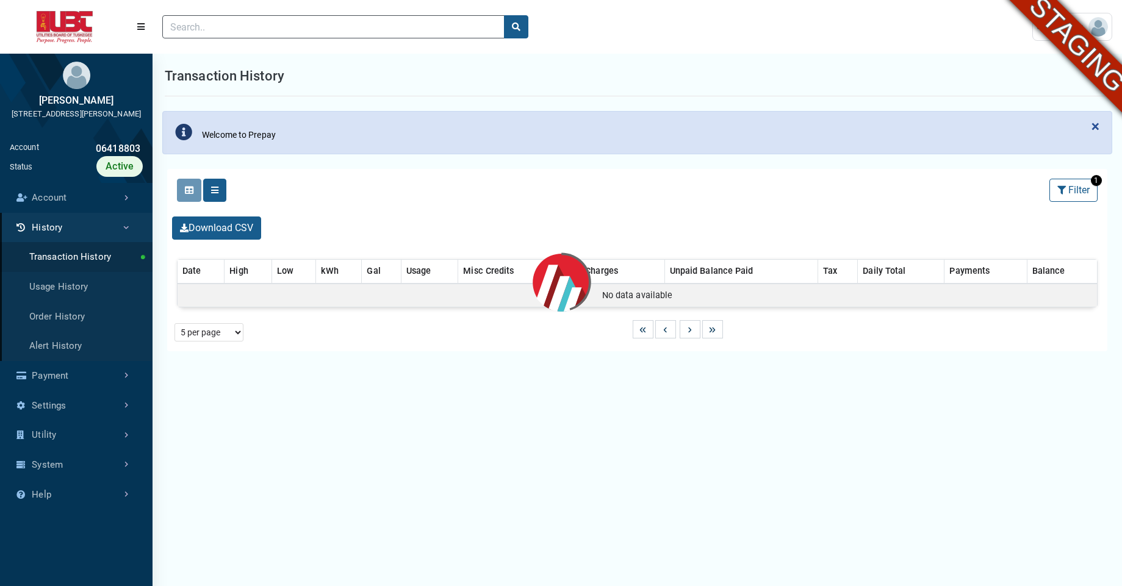
select select "25 per page"
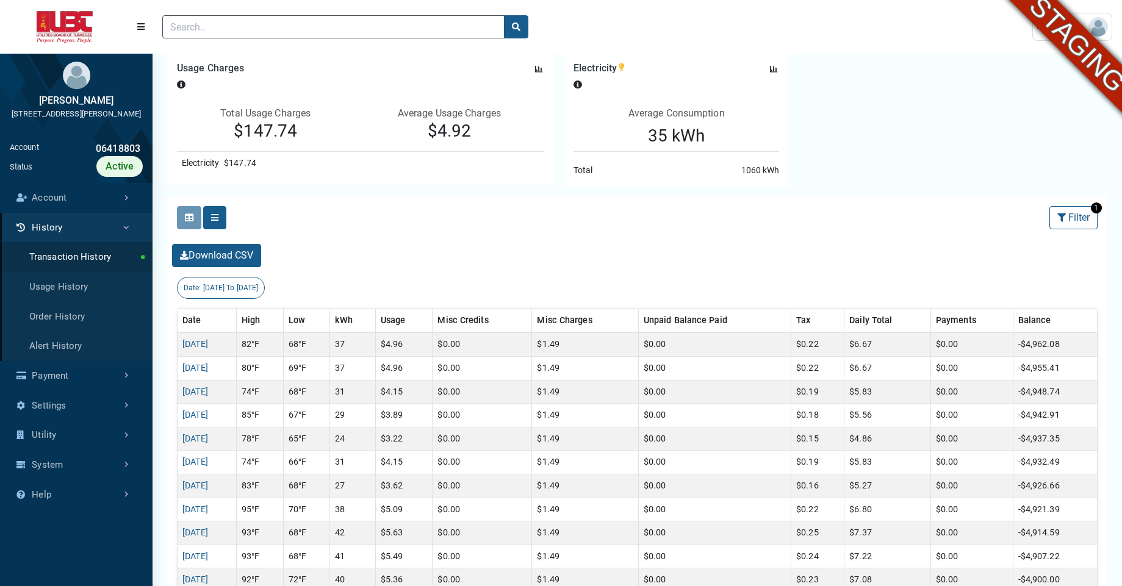
scroll to position [125, 0]
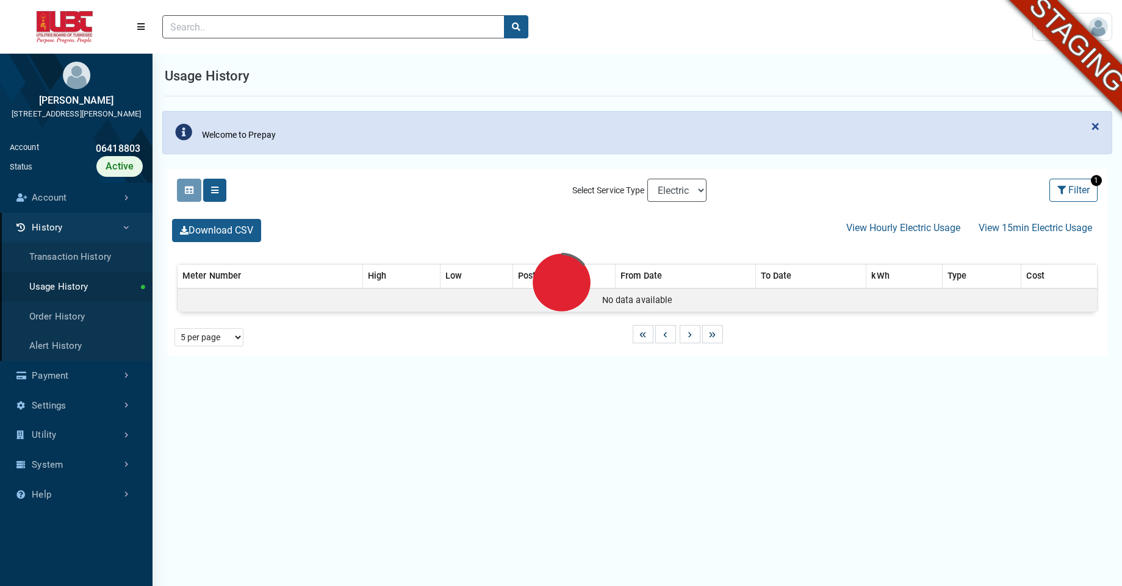
select select "25 per page"
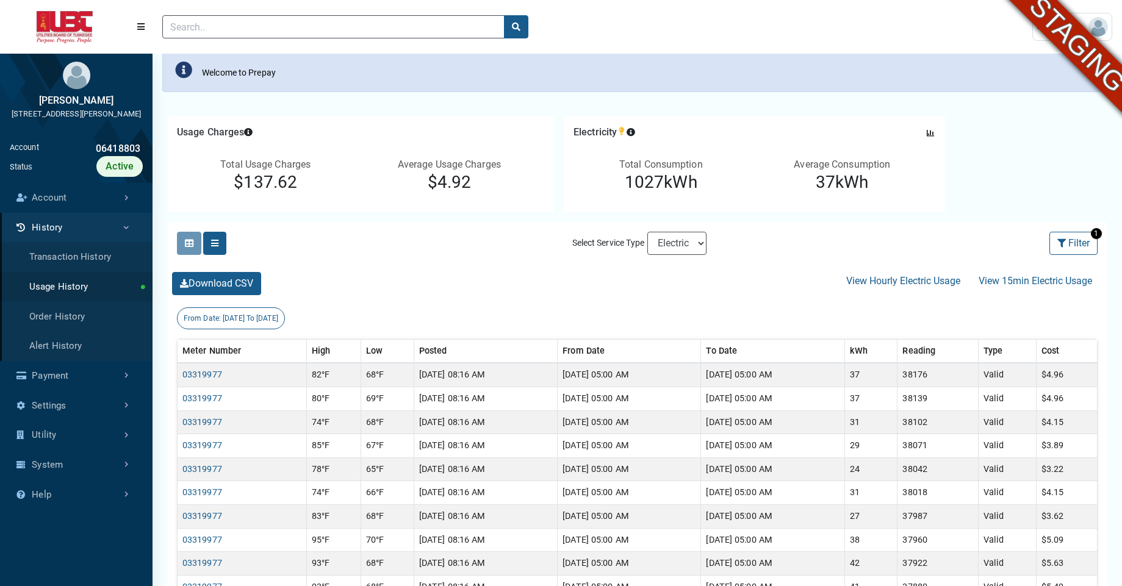
scroll to position [56, 0]
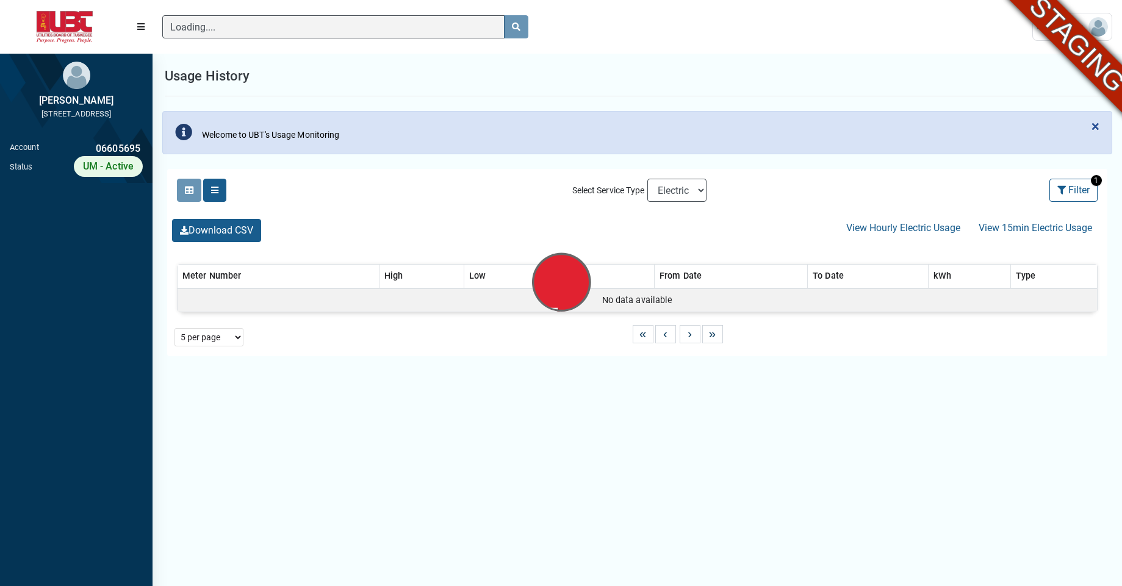
scroll to position [5, 1]
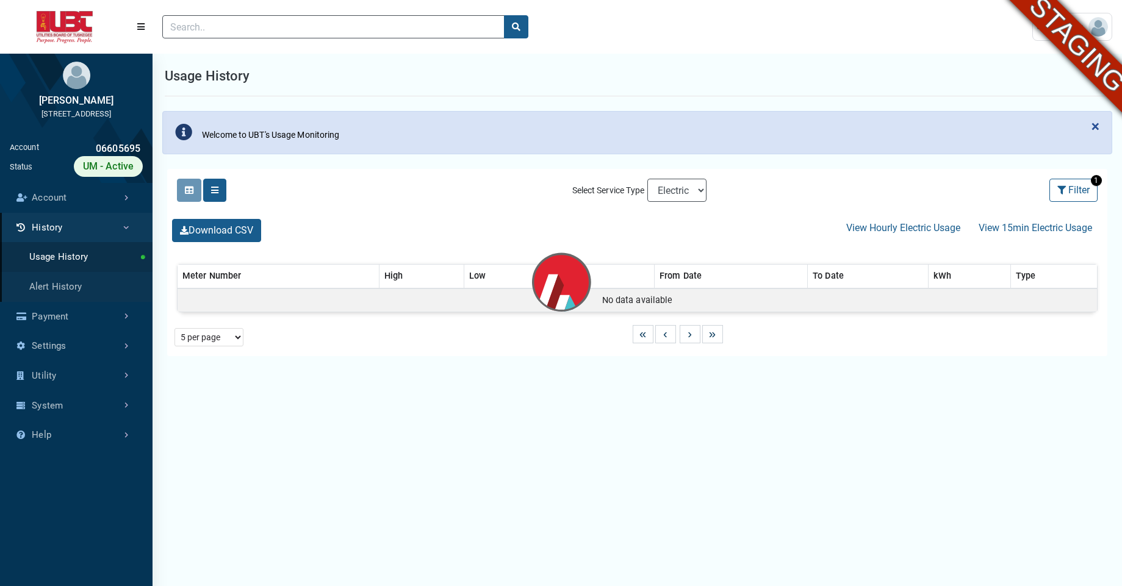
select select "25 per page"
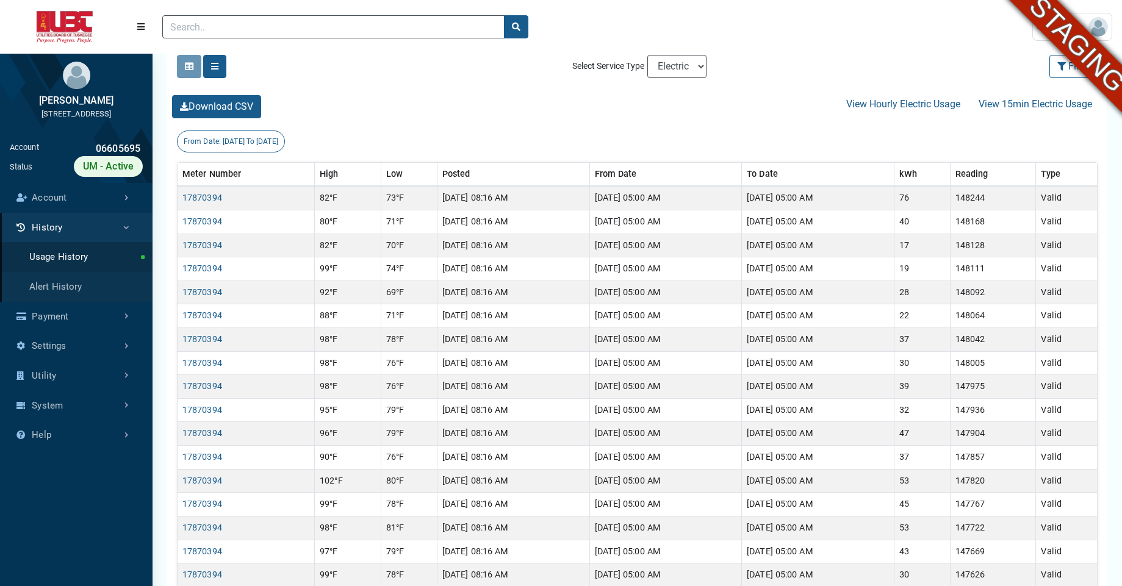
scroll to position [243, 0]
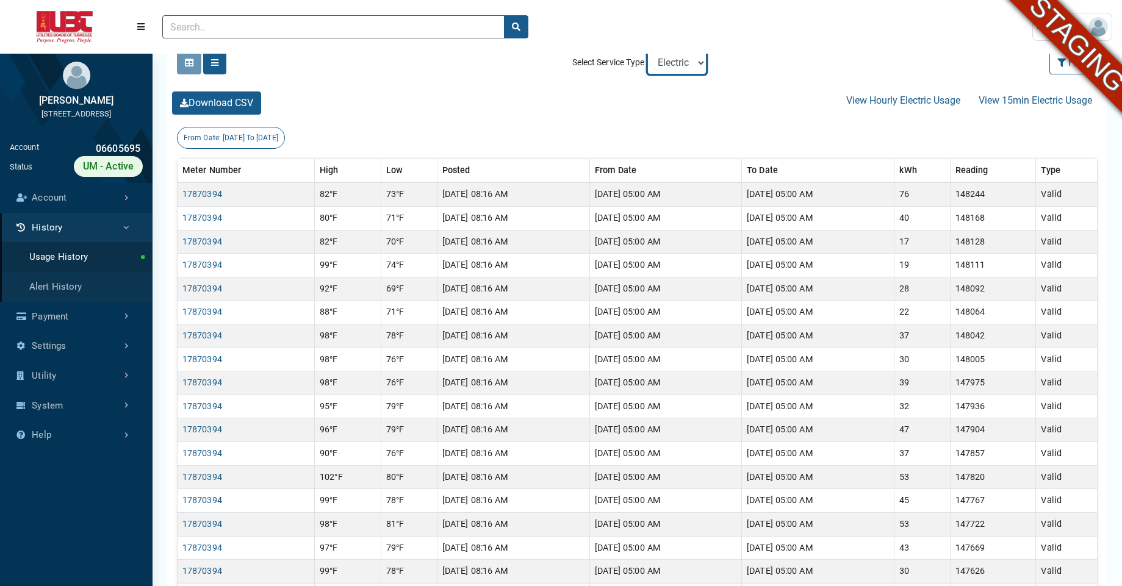
select select "Water"
click at [647, 51] on select "Electric Sewer Water" at bounding box center [676, 62] width 59 height 23
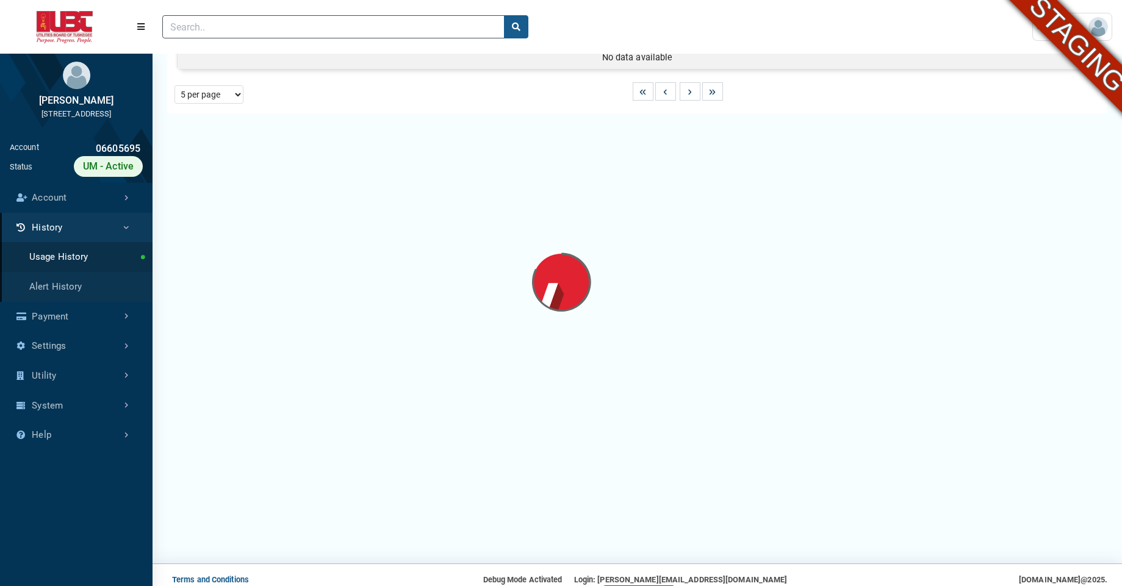
select select "25 per page"
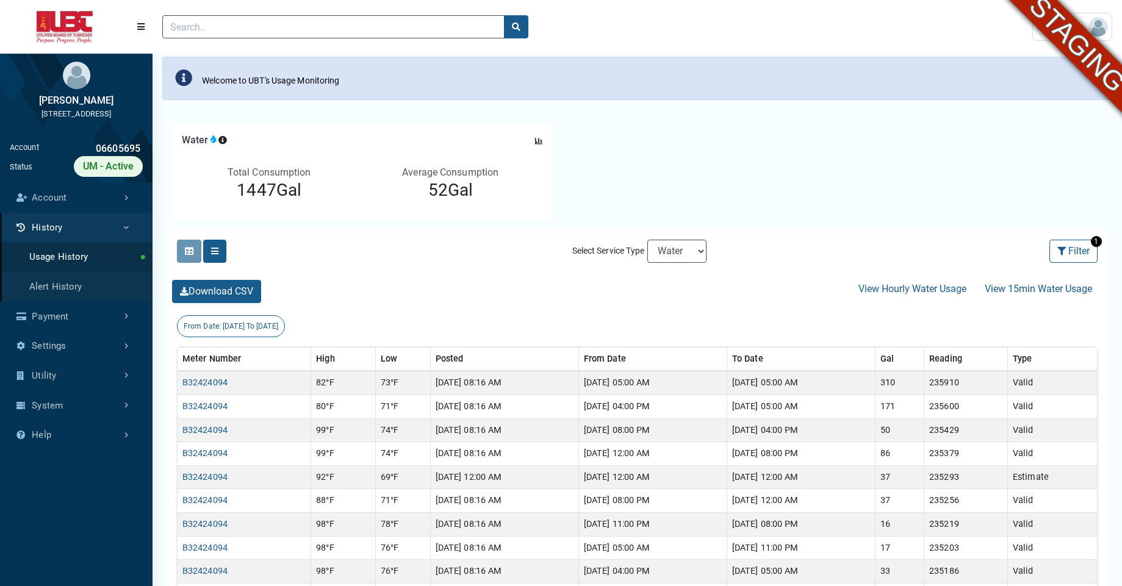
scroll to position [53, 0]
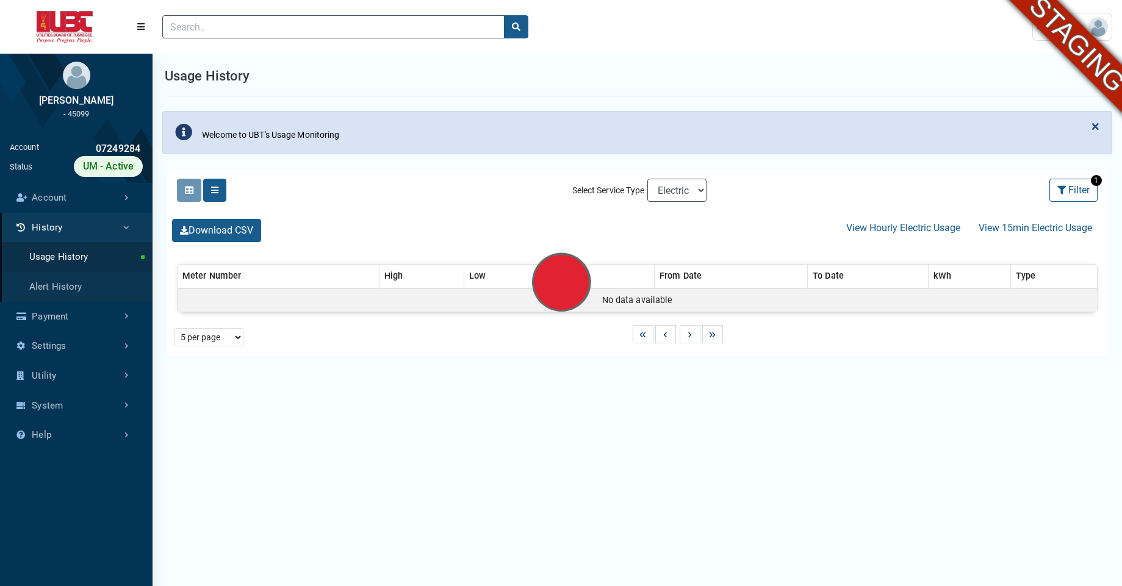
select select "25 per page"
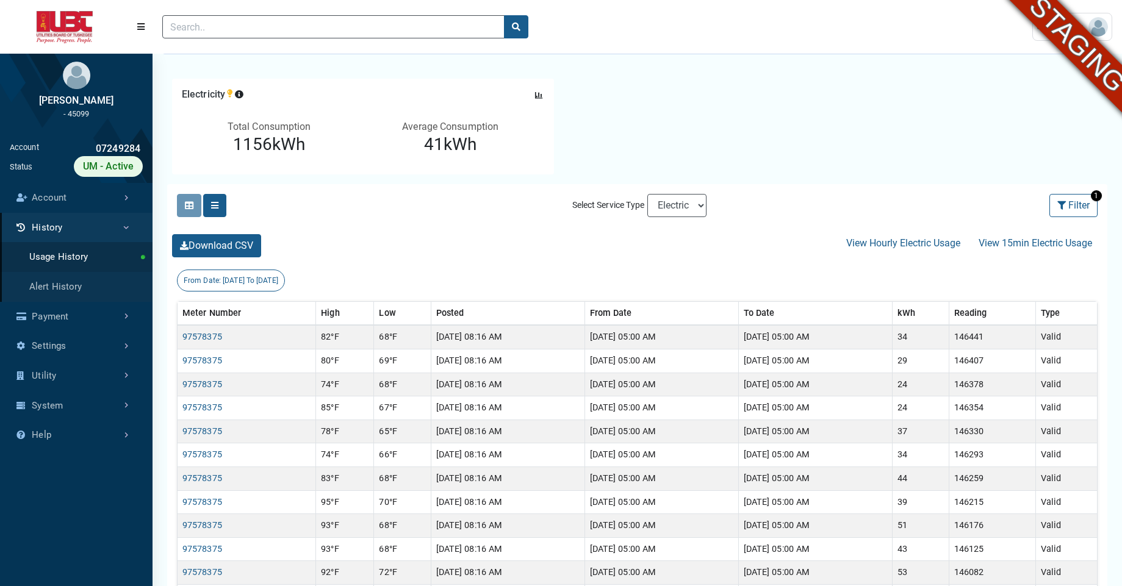
scroll to position [98, 0]
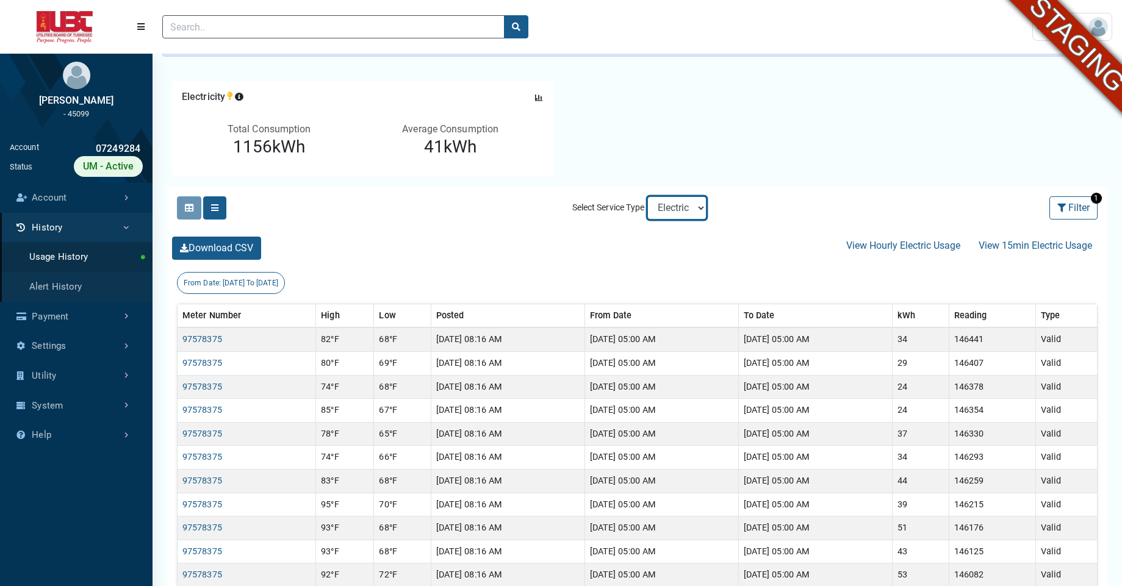
select select "Water"
click at [647, 196] on select "Electric Sewer Water" at bounding box center [676, 207] width 59 height 23
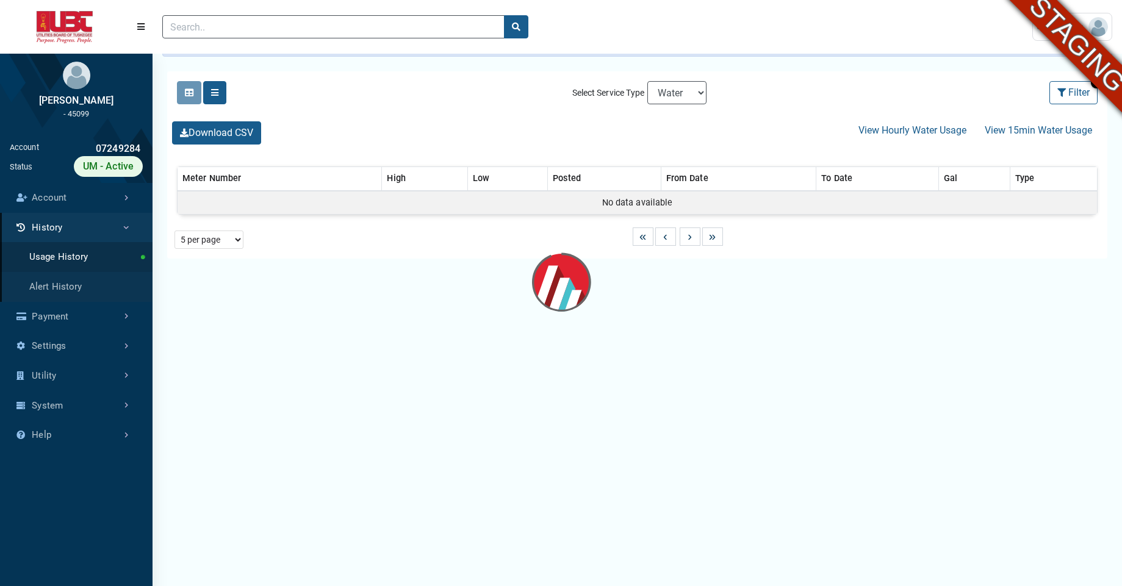
select select "25 per page"
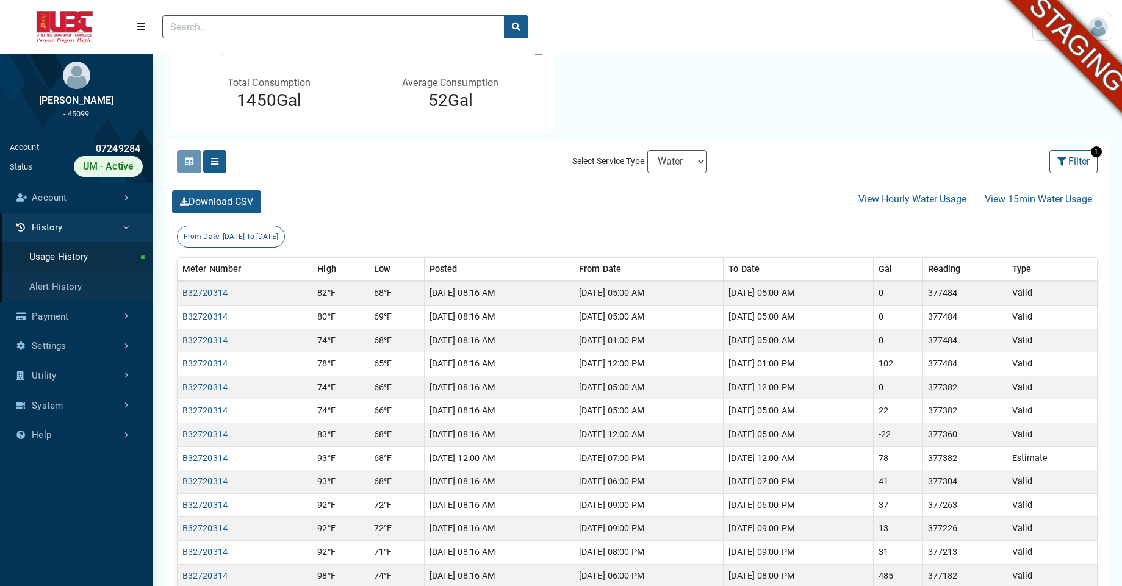
scroll to position [149, 0]
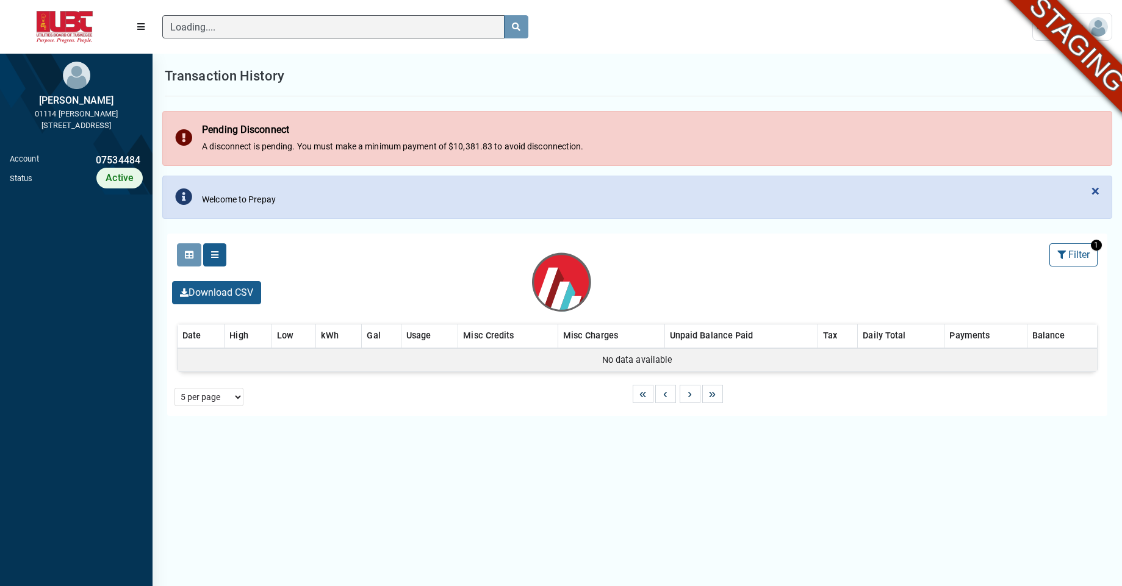
scroll to position [5, 1]
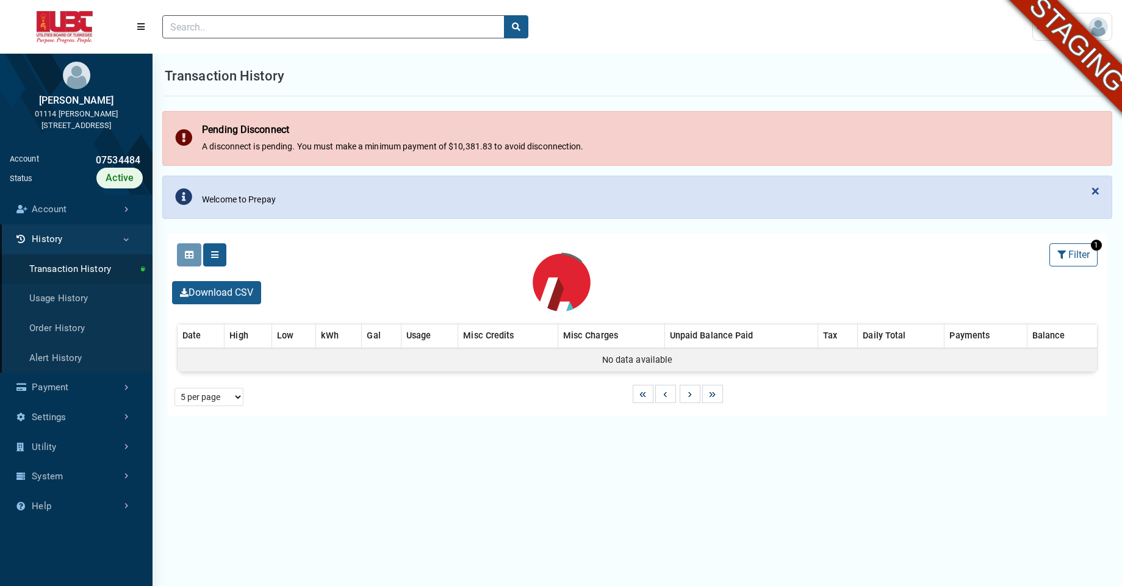
select select "25 per page"
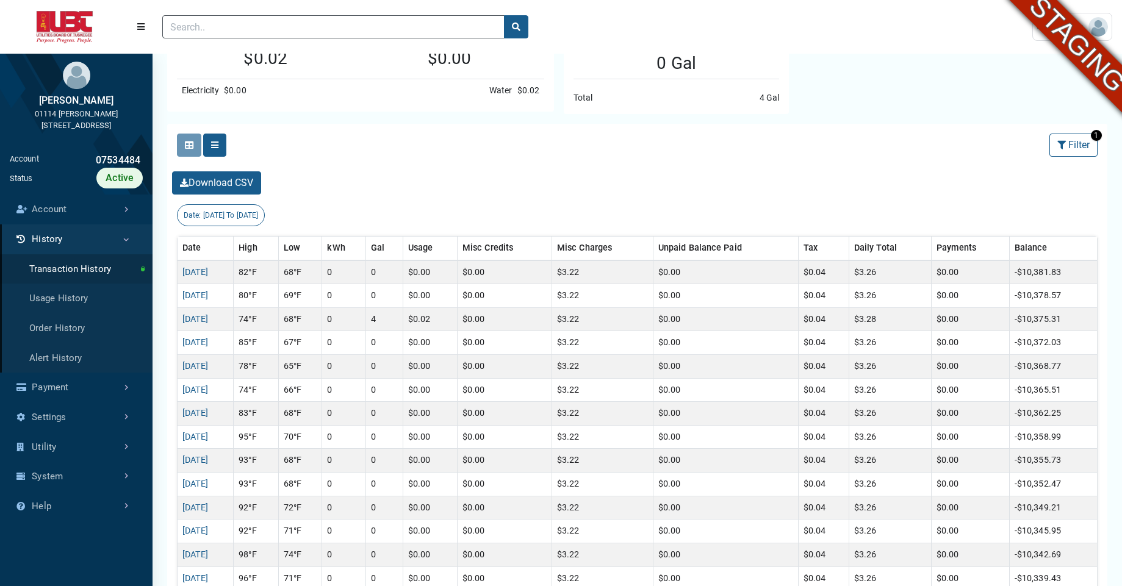
scroll to position [270, 0]
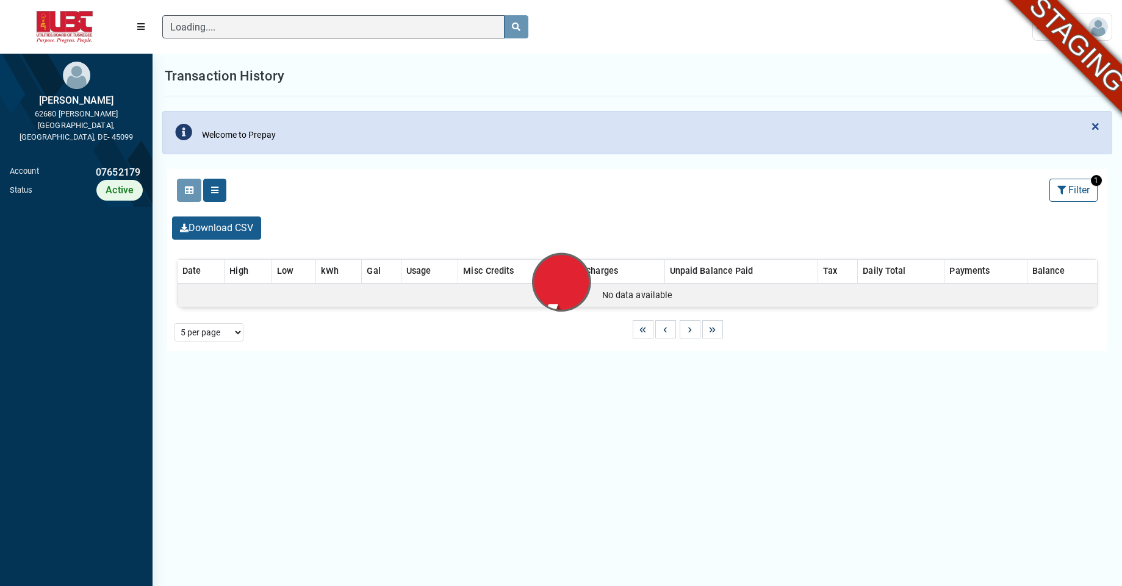
scroll to position [5, 1]
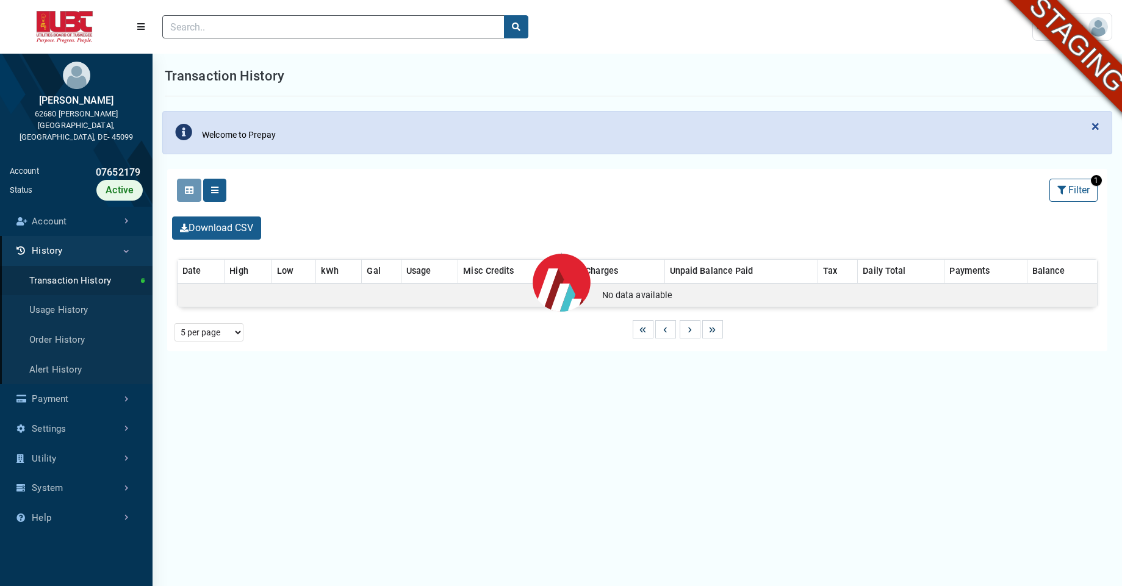
select select "25 per page"
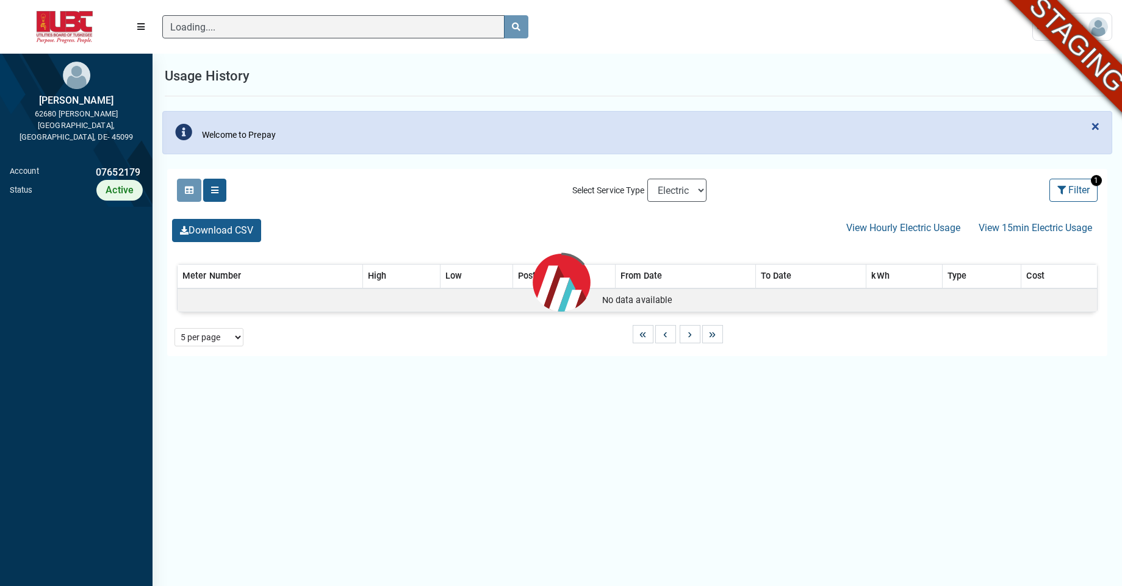
scroll to position [5, 1]
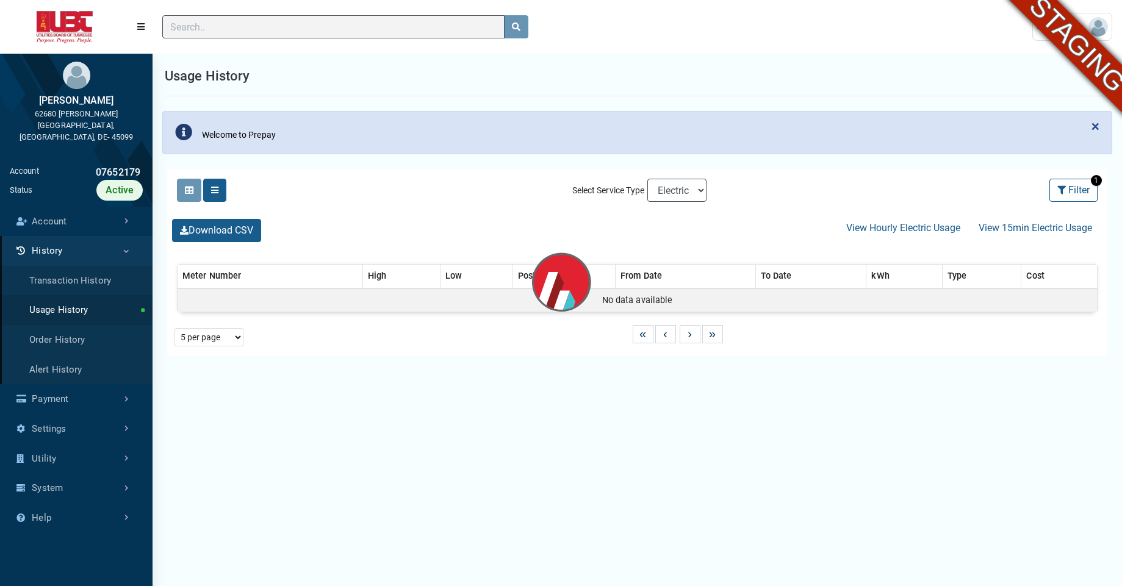
select select "25 per page"
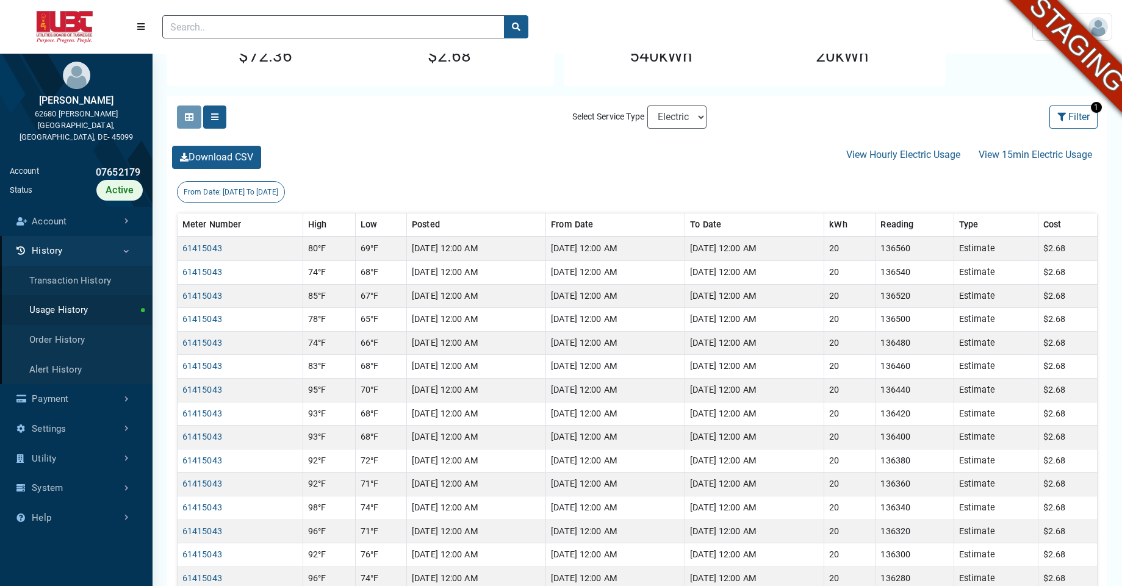
scroll to position [0, 0]
